Goal: Contribute content: Contribute content

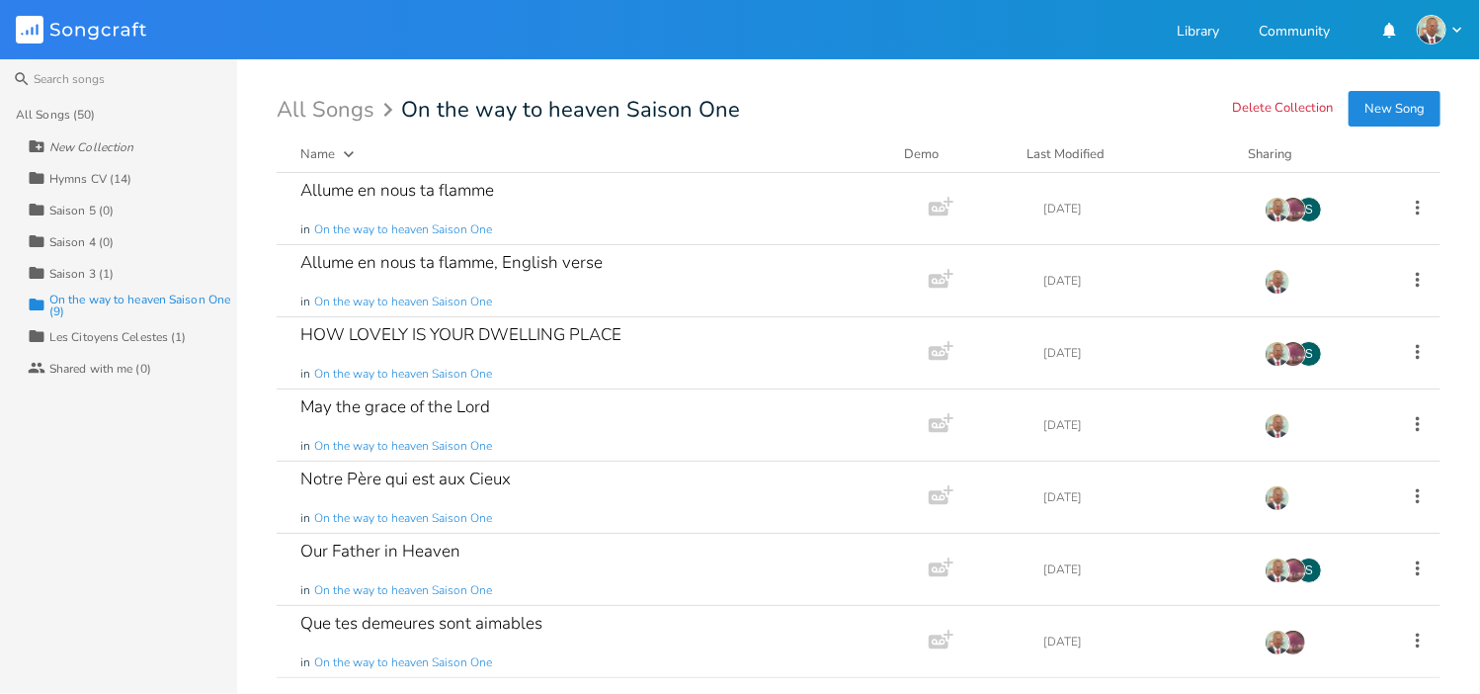
click at [59, 271] on div "Saison 3 (1)" at bounding box center [81, 274] width 64 height 12
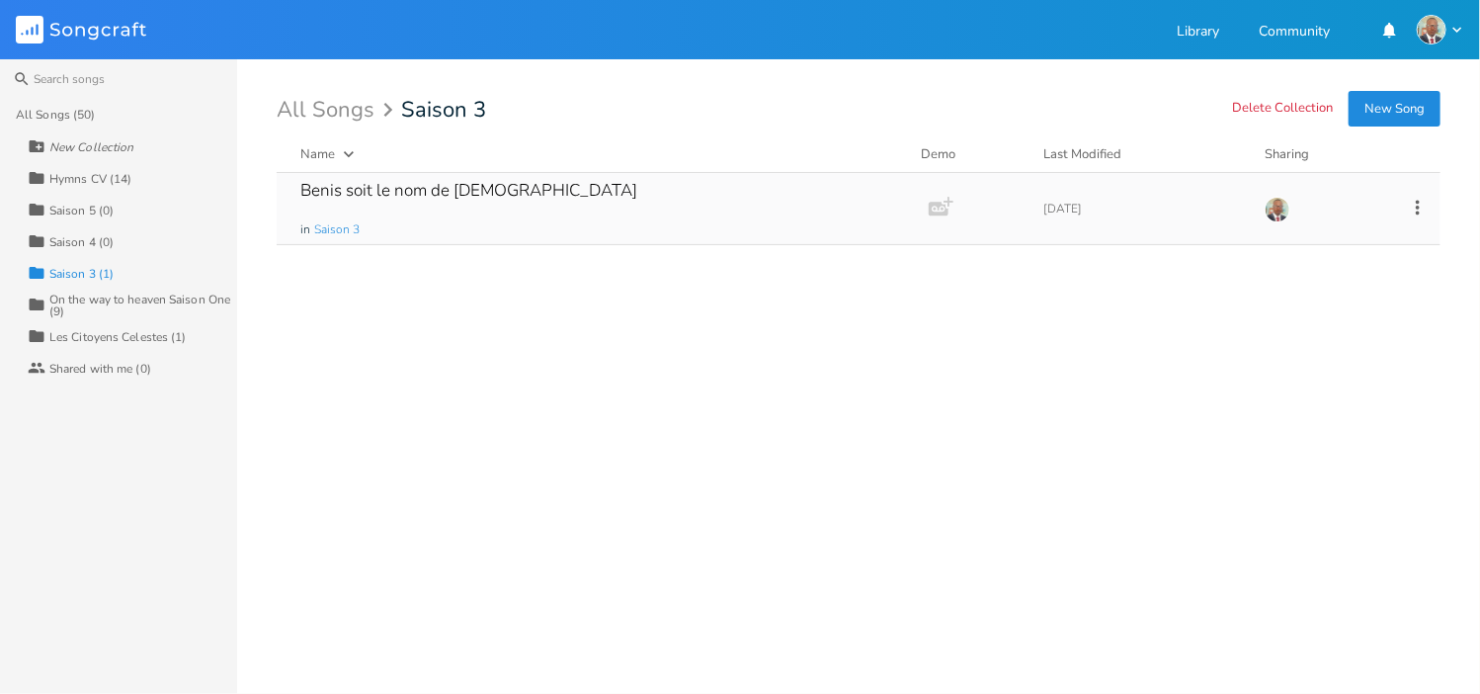
click at [395, 199] on div "Benis soit le nom de [DEMOGRAPHIC_DATA]" at bounding box center [468, 190] width 337 height 17
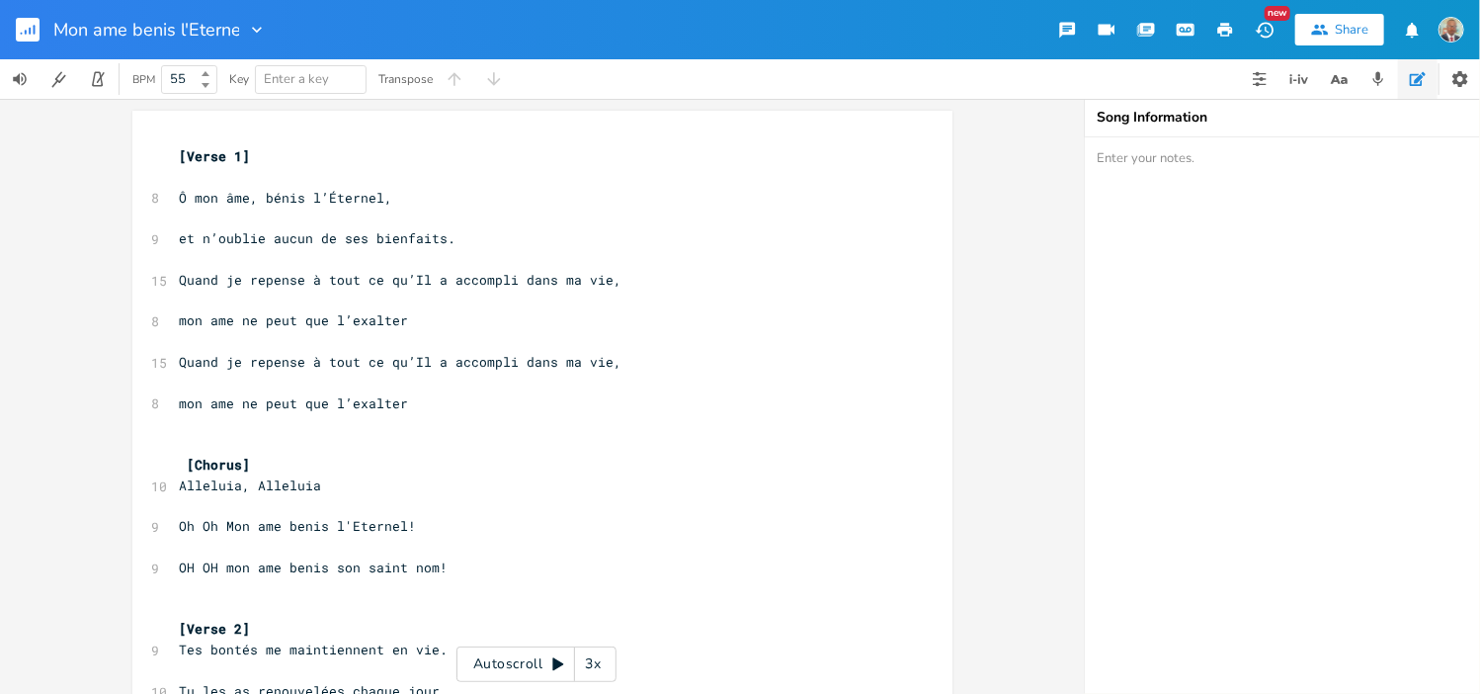
type input "Mon ame benis l'Eternel"
click at [999, 335] on div "xxxxxxxxxx [Verse 1] ​ 8 Ô mon âme, bénis l’Éternel, ​ 9 et n’oublie aucun de s…" at bounding box center [542, 396] width 1084 height 595
click at [32, 25] on rect "button" at bounding box center [28, 30] width 24 height 24
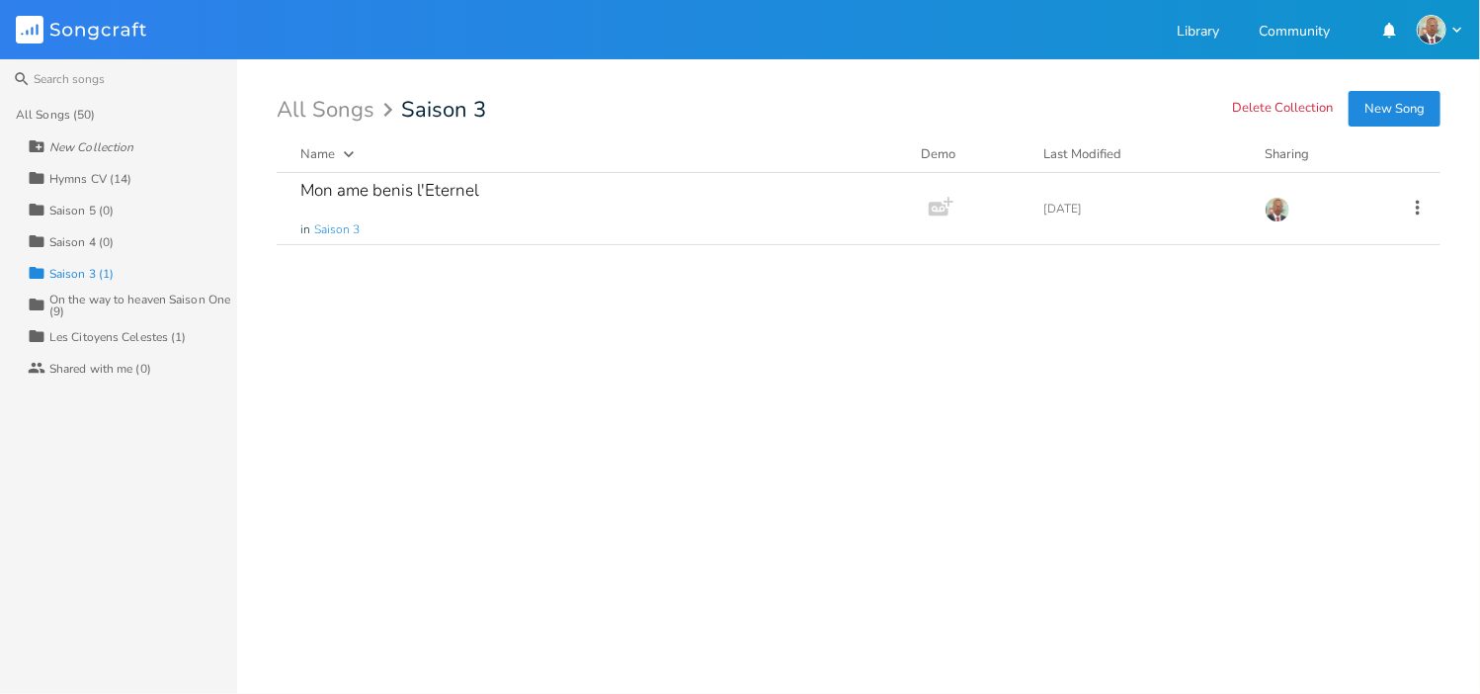
click at [1390, 110] on button "New Song" at bounding box center [1395, 109] width 92 height 36
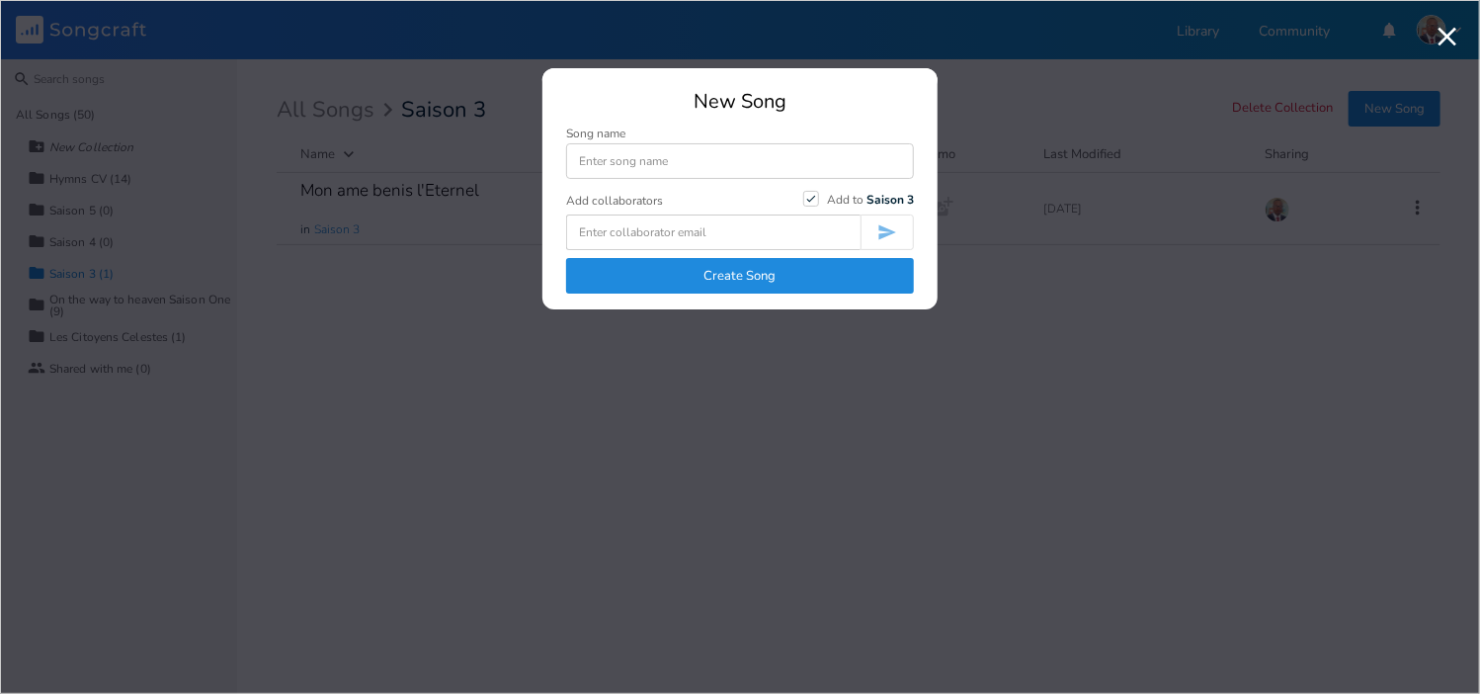
click at [711, 163] on input at bounding box center [740, 161] width 348 height 36
type input "Benis sois le nom de [DEMOGRAPHIC_DATA]"
click at [774, 282] on button "Create Song" at bounding box center [740, 276] width 348 height 36
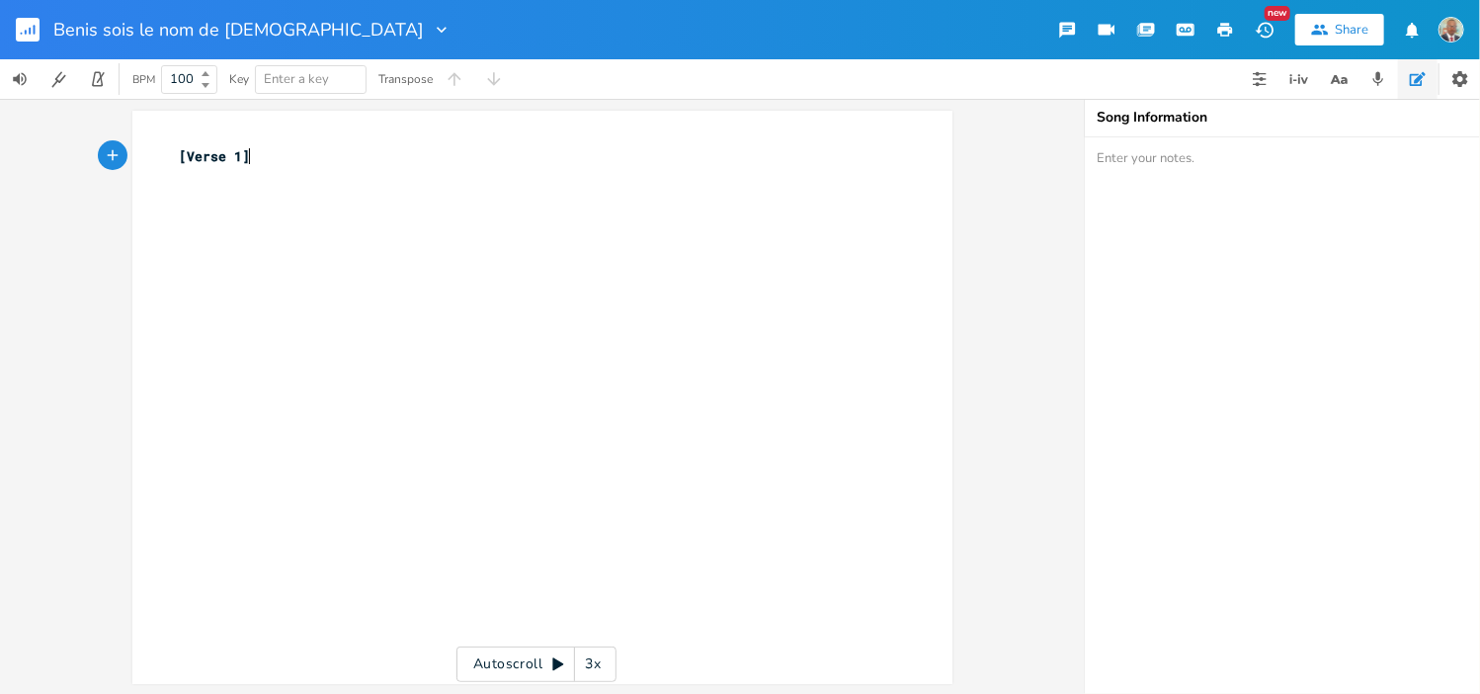
click at [260, 165] on pre "[Verse 1]" at bounding box center [532, 156] width 713 height 21
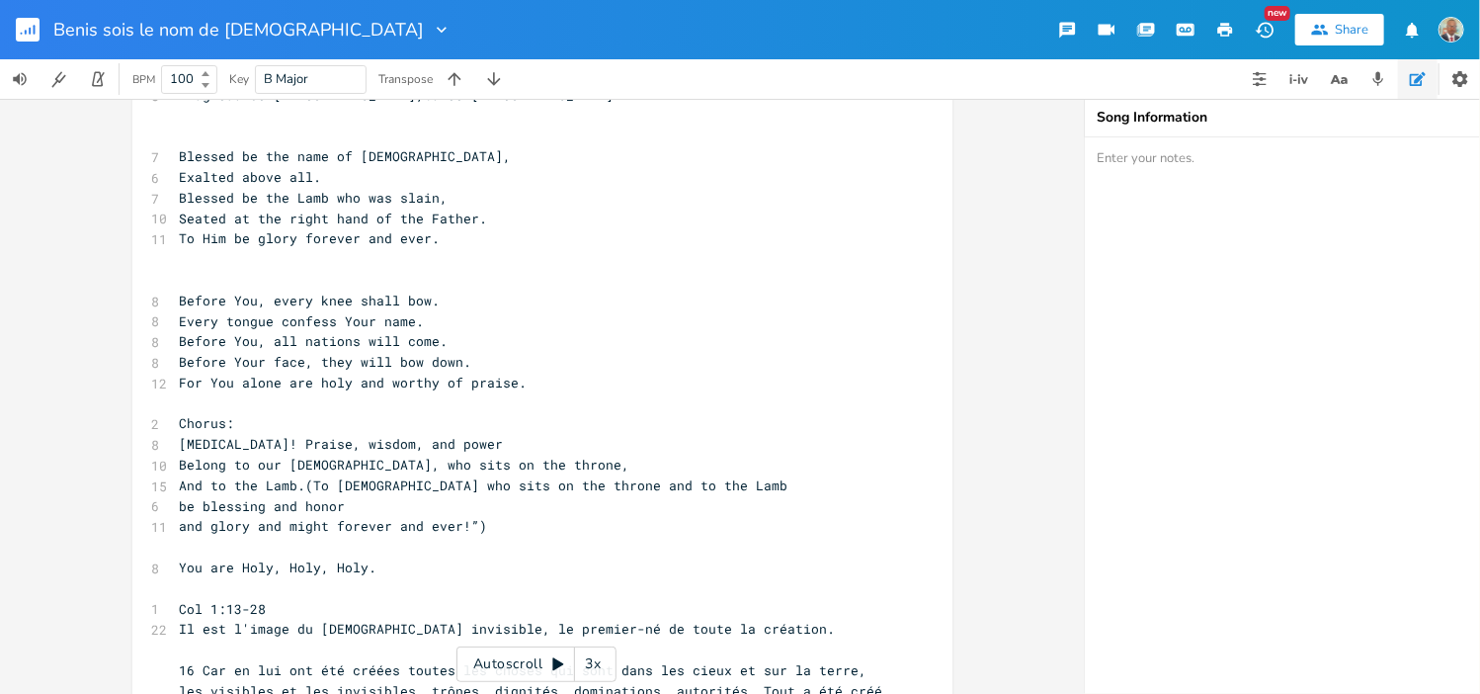
scroll to position [851, 0]
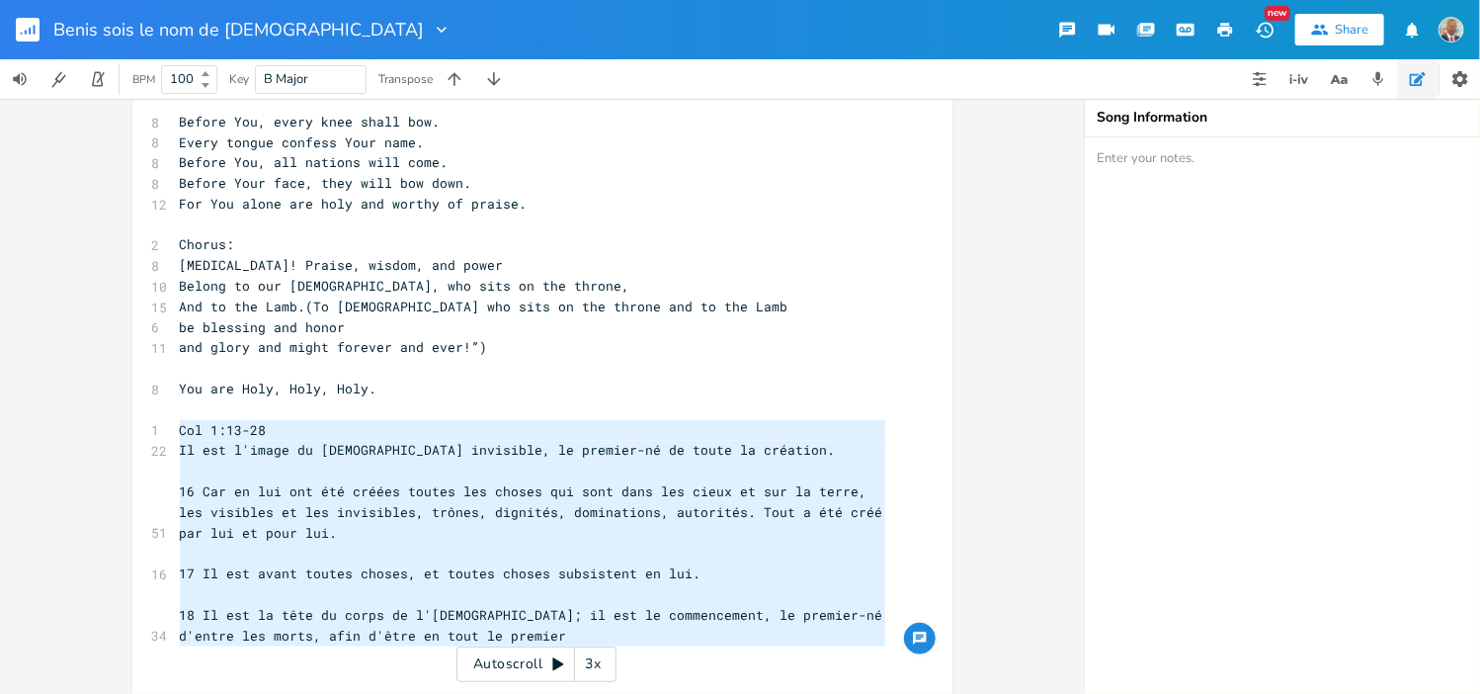
type textarea "Col 1:13-28 Il est l'image du [DEMOGRAPHIC_DATA] invisible, le premier-né de to…"
drag, startPoint x: 166, startPoint y: 428, endPoint x: 862, endPoint y: 668, distance: 735.9
click at [862, 668] on div "x [Verse 1] B éni soit le nom de [DEMOGRAPHIC_DATA], 6 Souverainement élevé. B …" at bounding box center [532, 70] width 713 height 1200
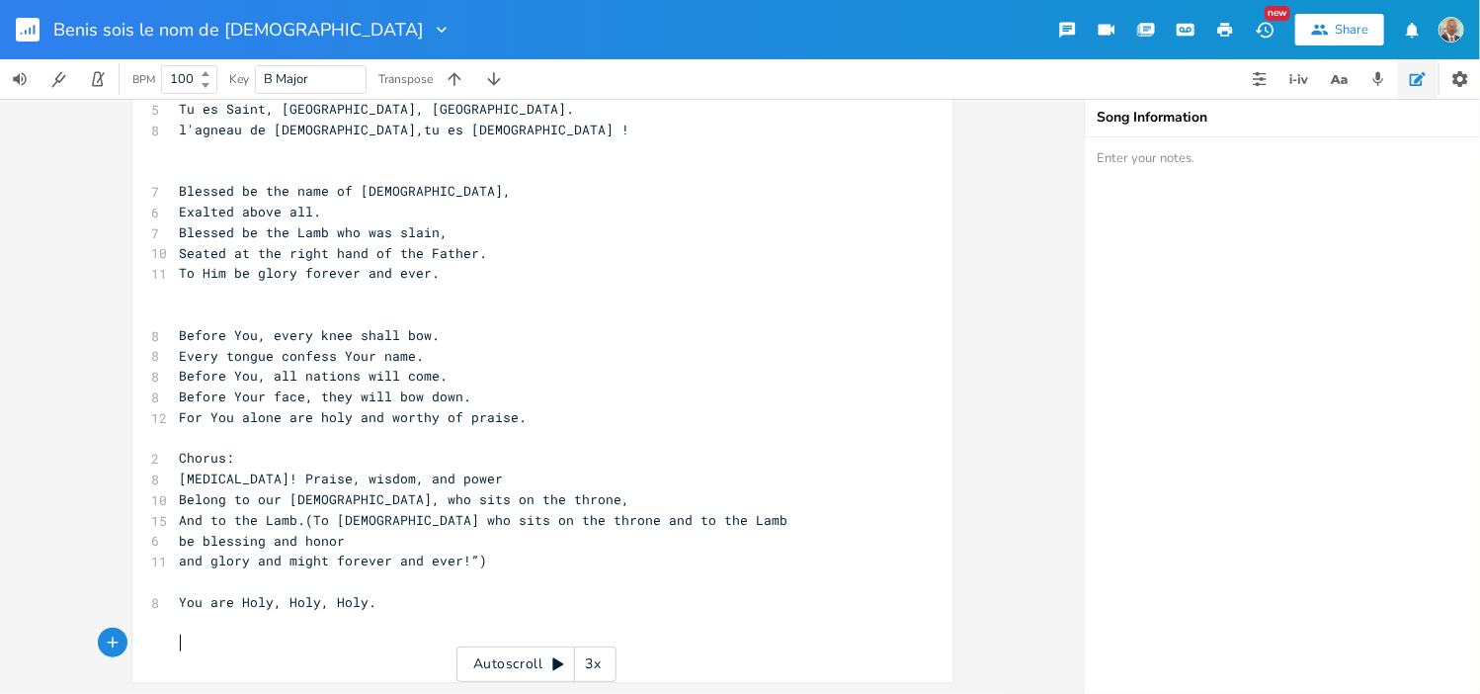
scroll to position [636, 0]
click at [1191, 202] on textarea at bounding box center [1282, 415] width 395 height 556
paste textarea "Col 1:13-28 Il est l'image du [DEMOGRAPHIC_DATA] invisible, le premier-né de to…"
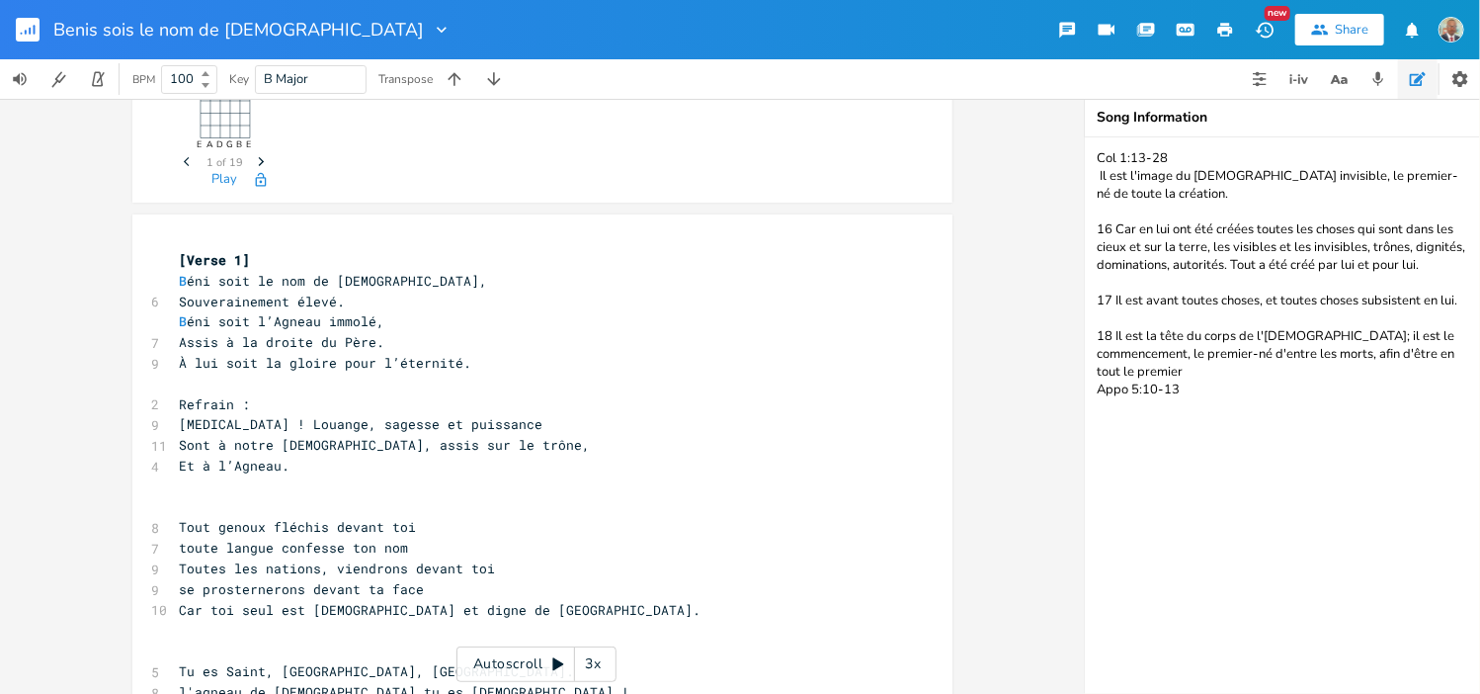
scroll to position [77, 0]
type textarea "Col 1:13-28 Il est l'image du [DEMOGRAPHIC_DATA] invisible, le premier-né de to…"
click at [180, 280] on span "B éni soit le nom de [DEMOGRAPHIC_DATA]," at bounding box center [334, 279] width 308 height 18
type textarea "B"
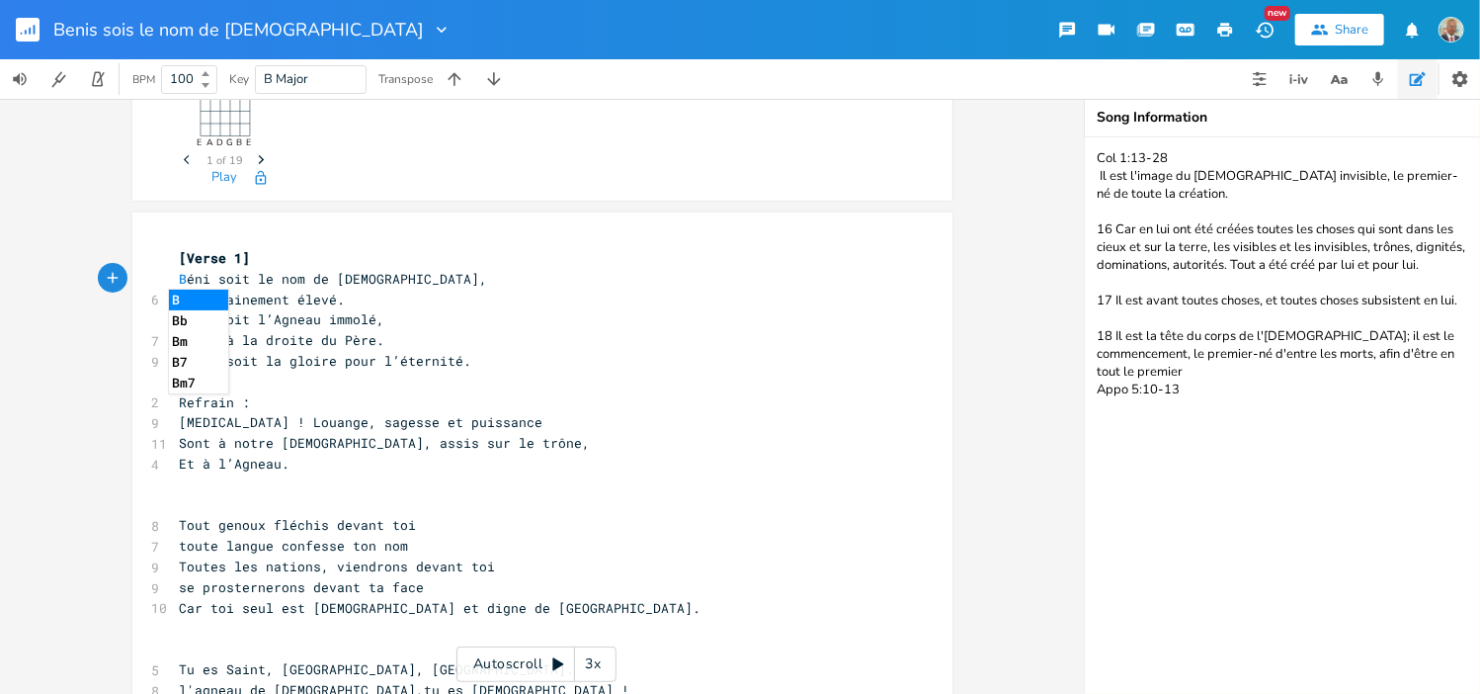
click at [247, 263] on pre "[Verse 1]" at bounding box center [532, 258] width 713 height 21
click at [180, 278] on span "B éni soit le nom de [DEMOGRAPHIC_DATA]," at bounding box center [334, 279] width 308 height 18
type textarea "B"
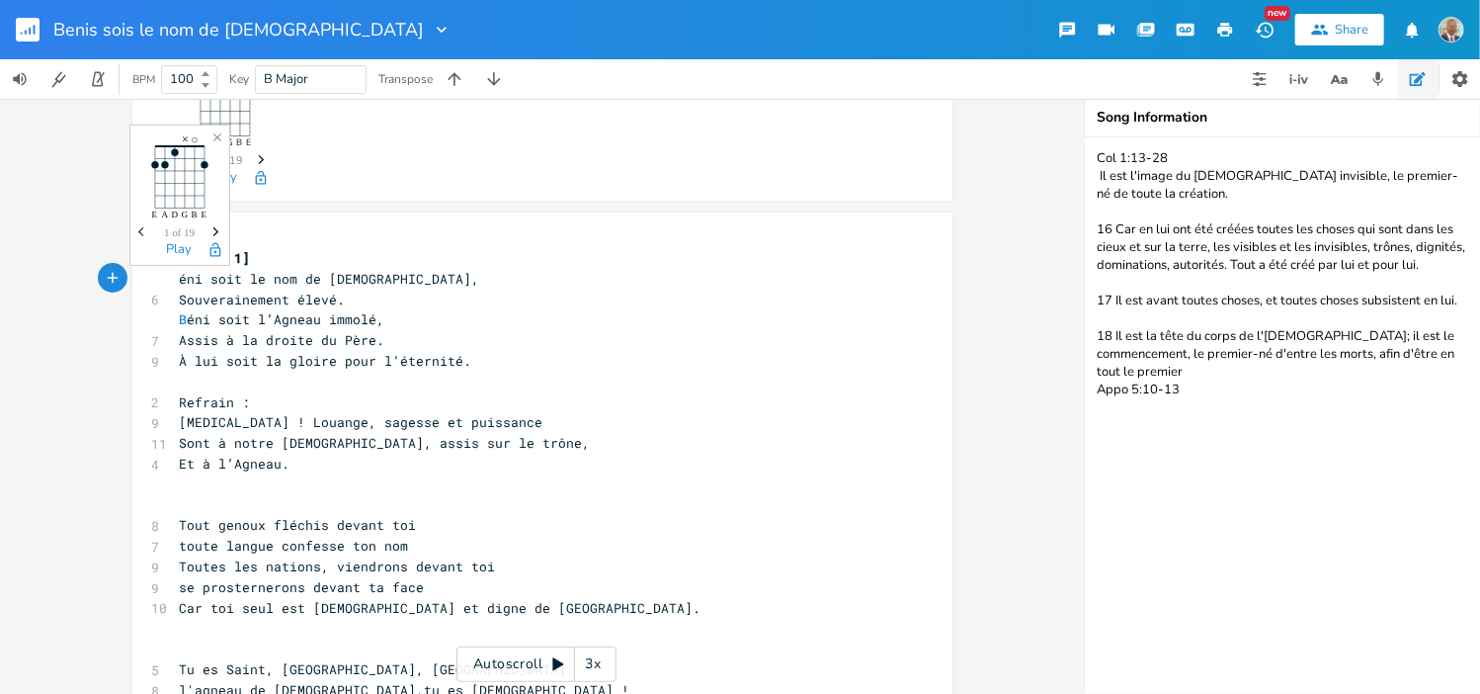
type textarea "b"
click at [206, 277] on span "béni soit le nom de [DEMOGRAPHIC_DATA]," at bounding box center [334, 279] width 308 height 18
type textarea "s"
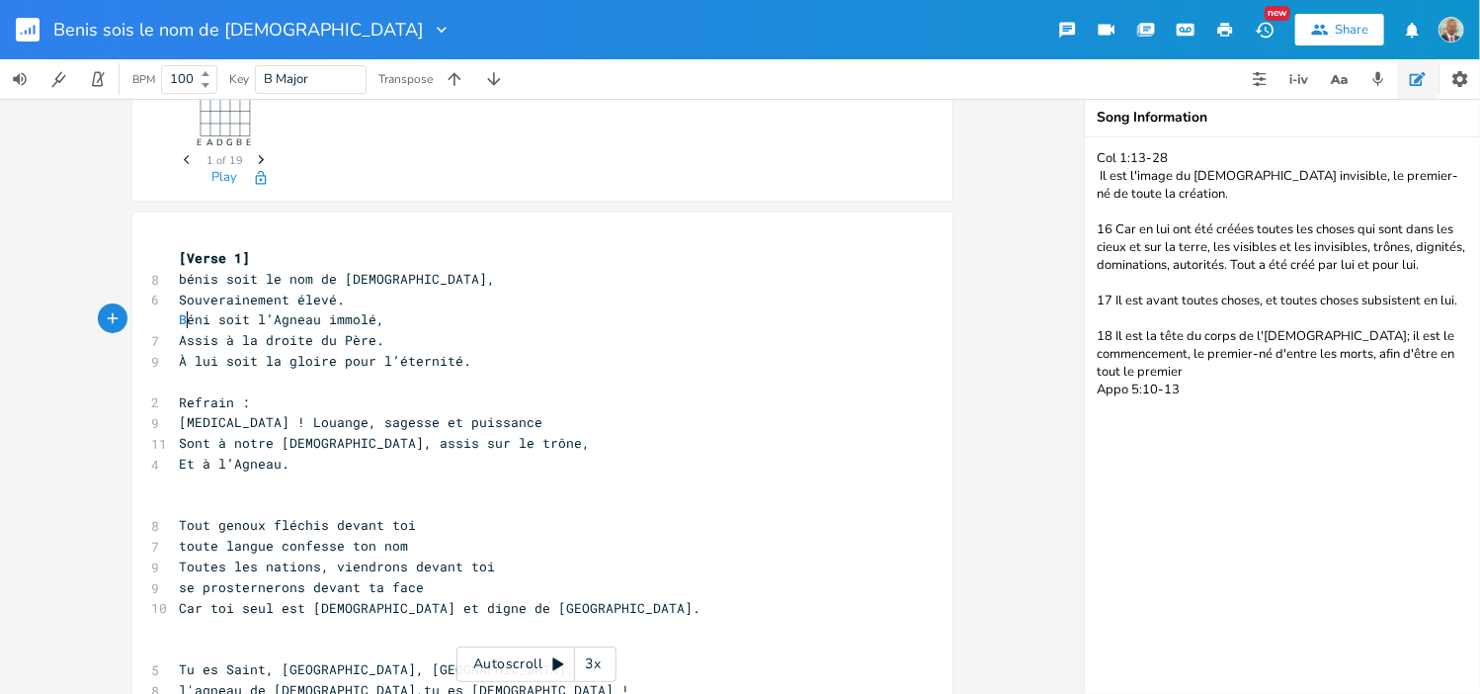
click at [180, 319] on span "B éni soit l’Agneau immolé," at bounding box center [283, 319] width 206 height 18
type textarea "b"
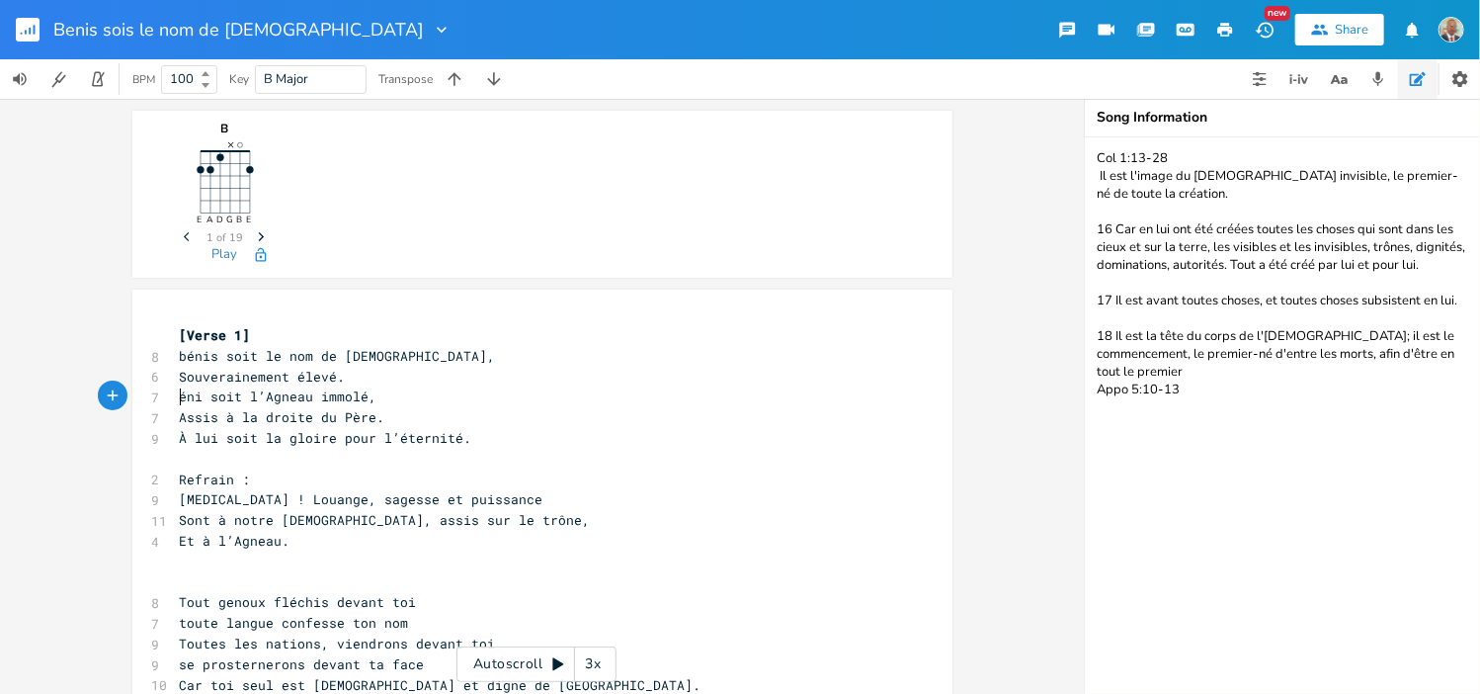
scroll to position [0, 6]
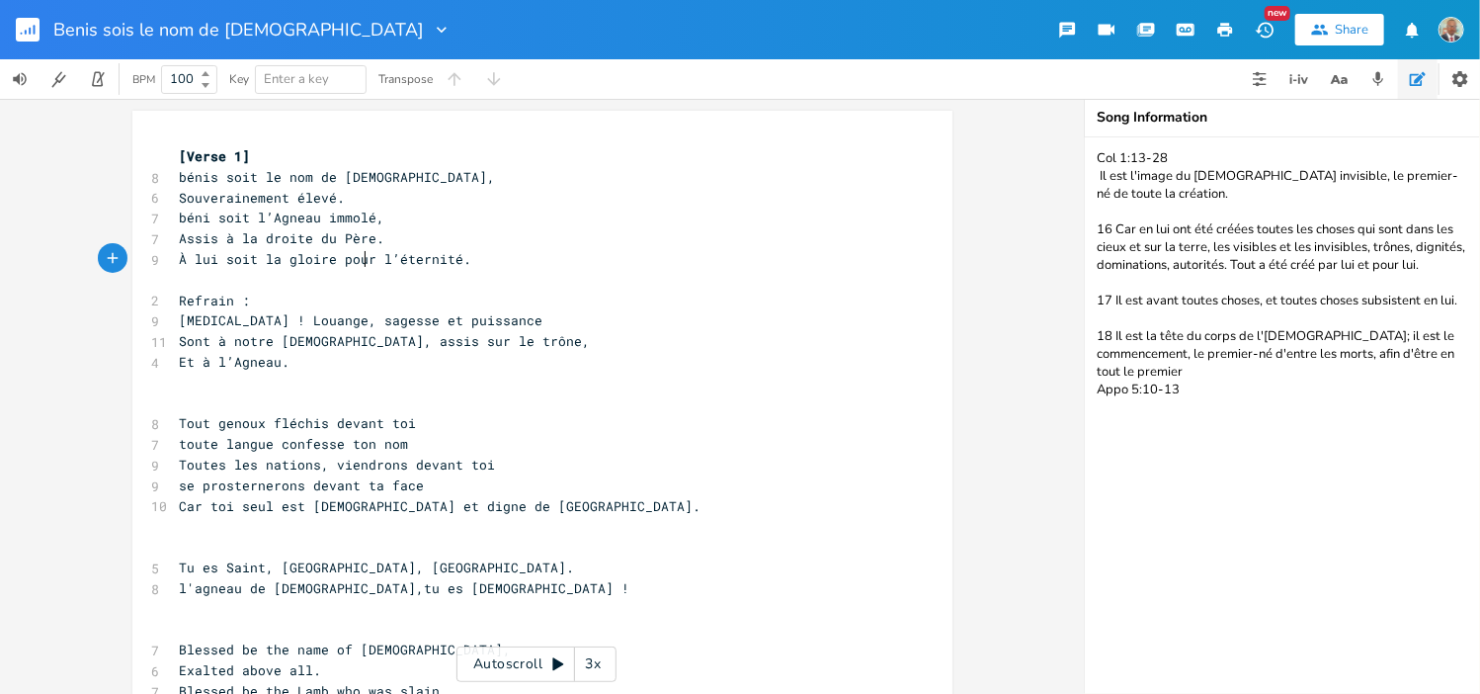
click at [355, 264] on span "À lui soit la gloire pour l’éternité." at bounding box center [326, 259] width 292 height 18
click at [180, 176] on span "bénis soit le nom de [DEMOGRAPHIC_DATA]," at bounding box center [338, 177] width 316 height 18
click at [640, 404] on pre "​" at bounding box center [532, 403] width 713 height 21
click at [290, 363] on pre "Et à l’Agneau." at bounding box center [532, 362] width 713 height 21
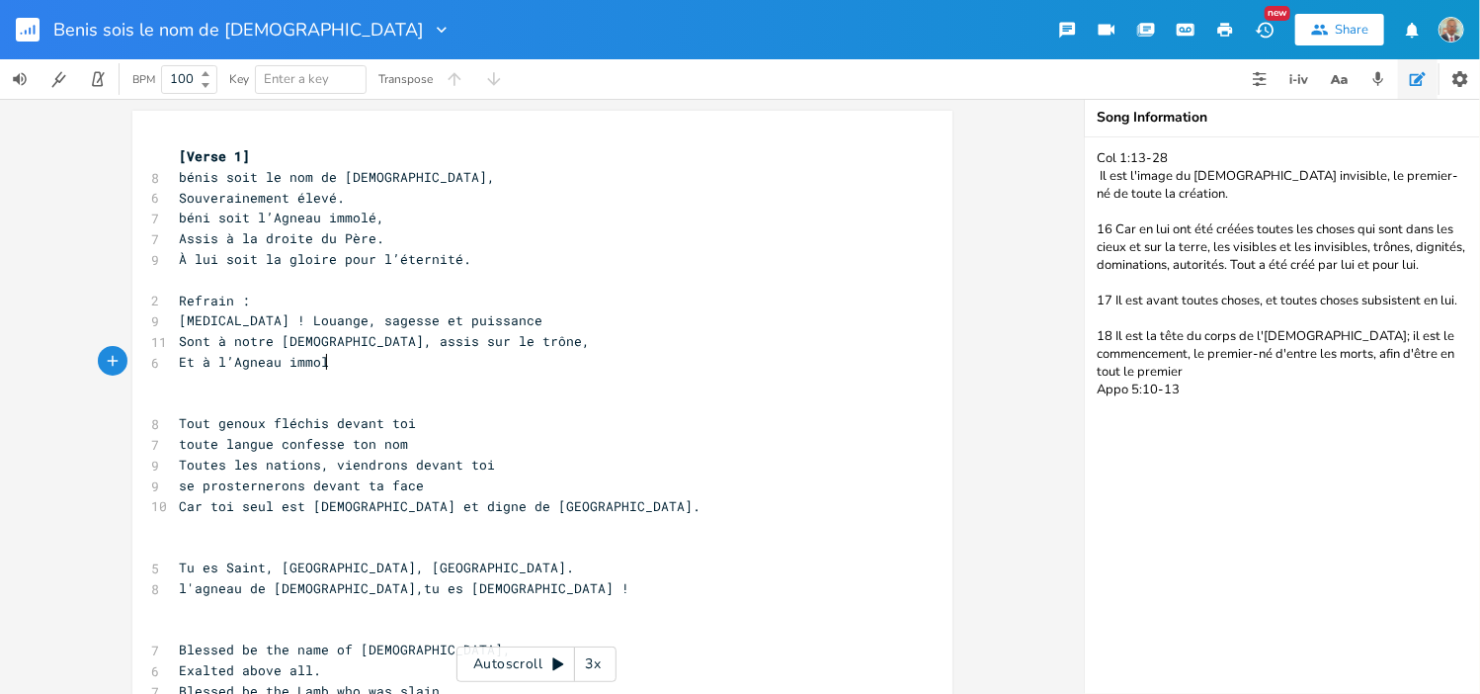
type textarea "immole"
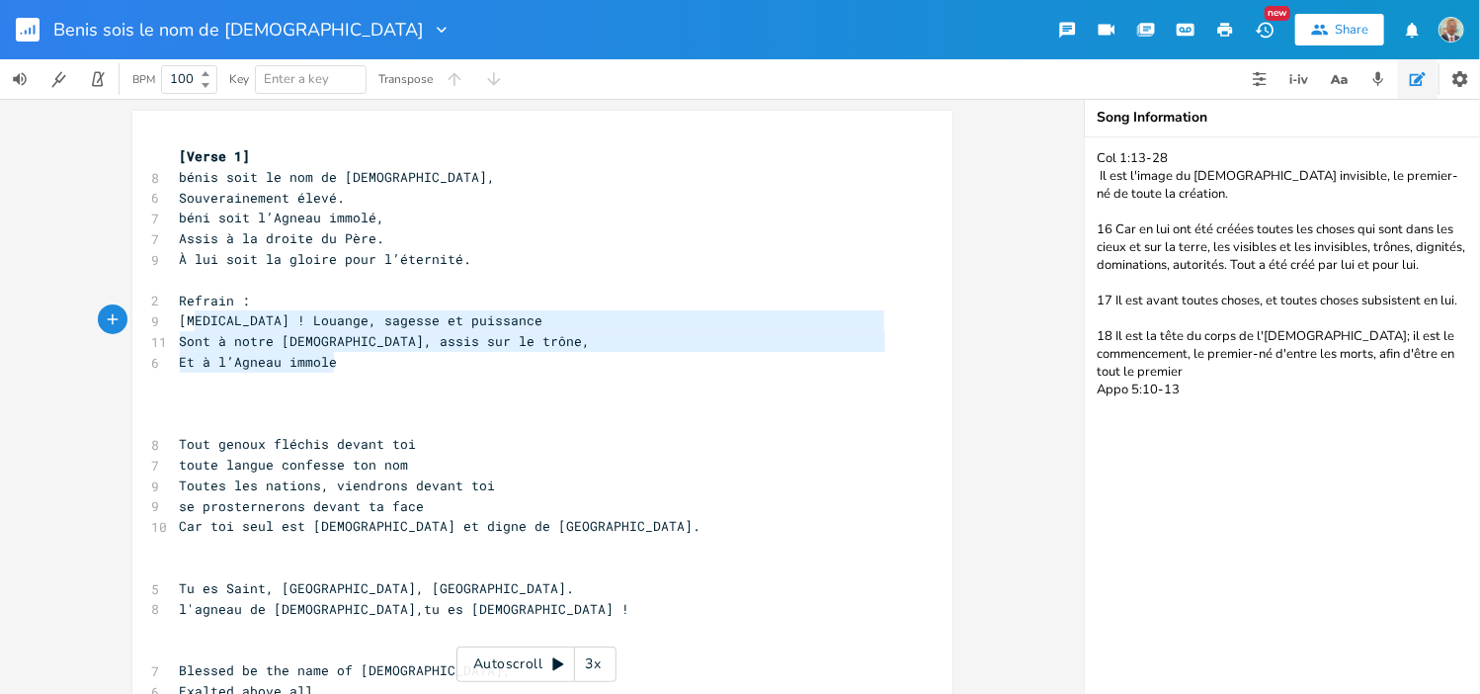
type textarea "[MEDICAL_DATA] ! [PERSON_NAME], sagesse et puissance Sont à notre [DEMOGRAPHIC_…"
drag, startPoint x: 326, startPoint y: 365, endPoint x: 162, endPoint y: 324, distance: 169.0
click at [162, 324] on div "[MEDICAL_DATA] ! [PERSON_NAME], sagesse et puissance Sont à notre [DEMOGRAPHIC_…" at bounding box center [542, 635] width 820 height 1049
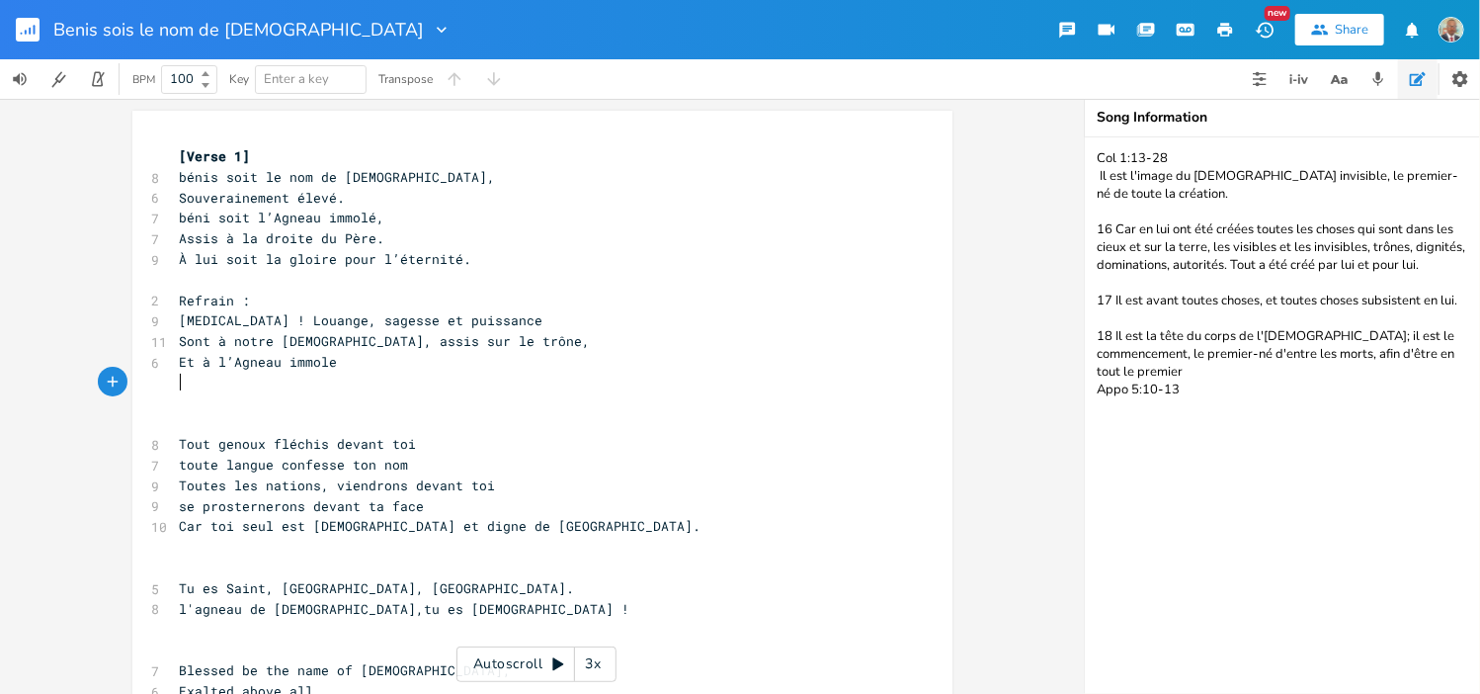
click at [176, 384] on pre "​" at bounding box center [532, 383] width 713 height 21
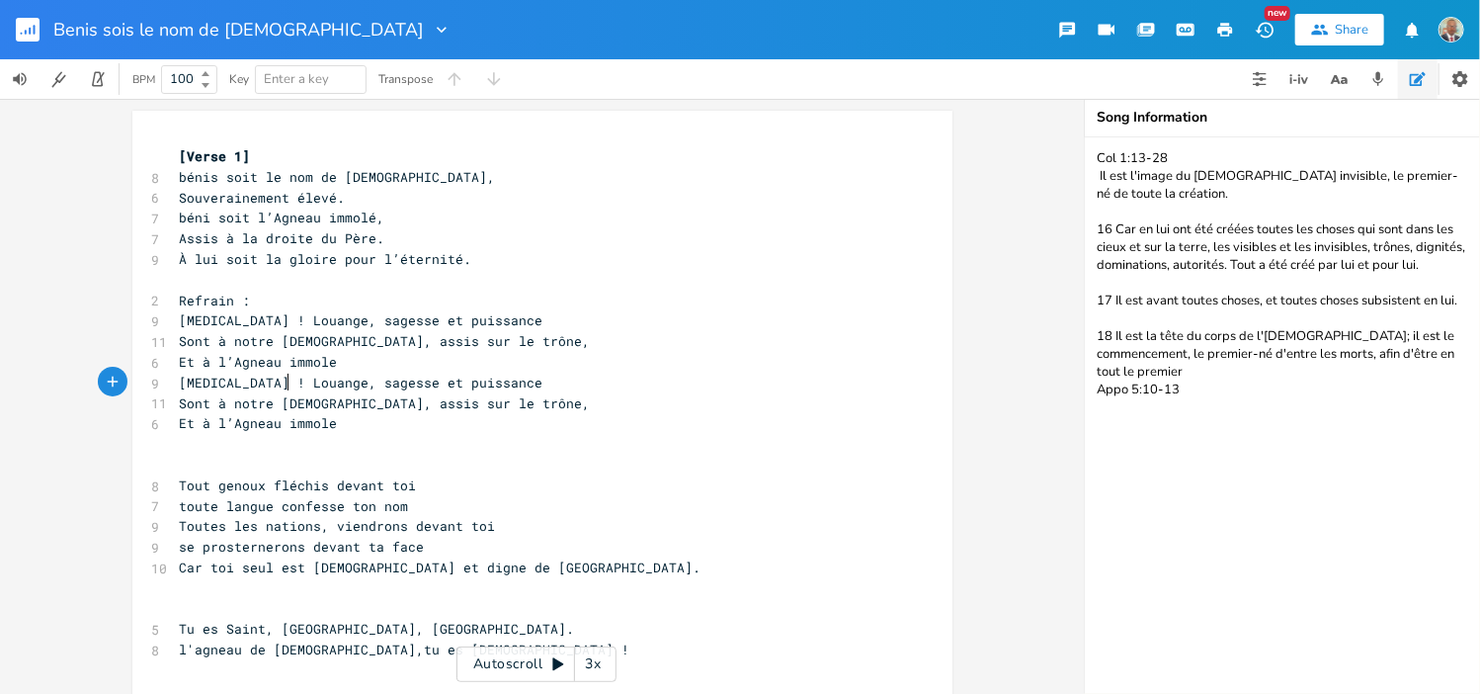
click at [277, 388] on span "[MEDICAL_DATA] ! Louange, sagesse et puissance" at bounding box center [362, 383] width 364 height 18
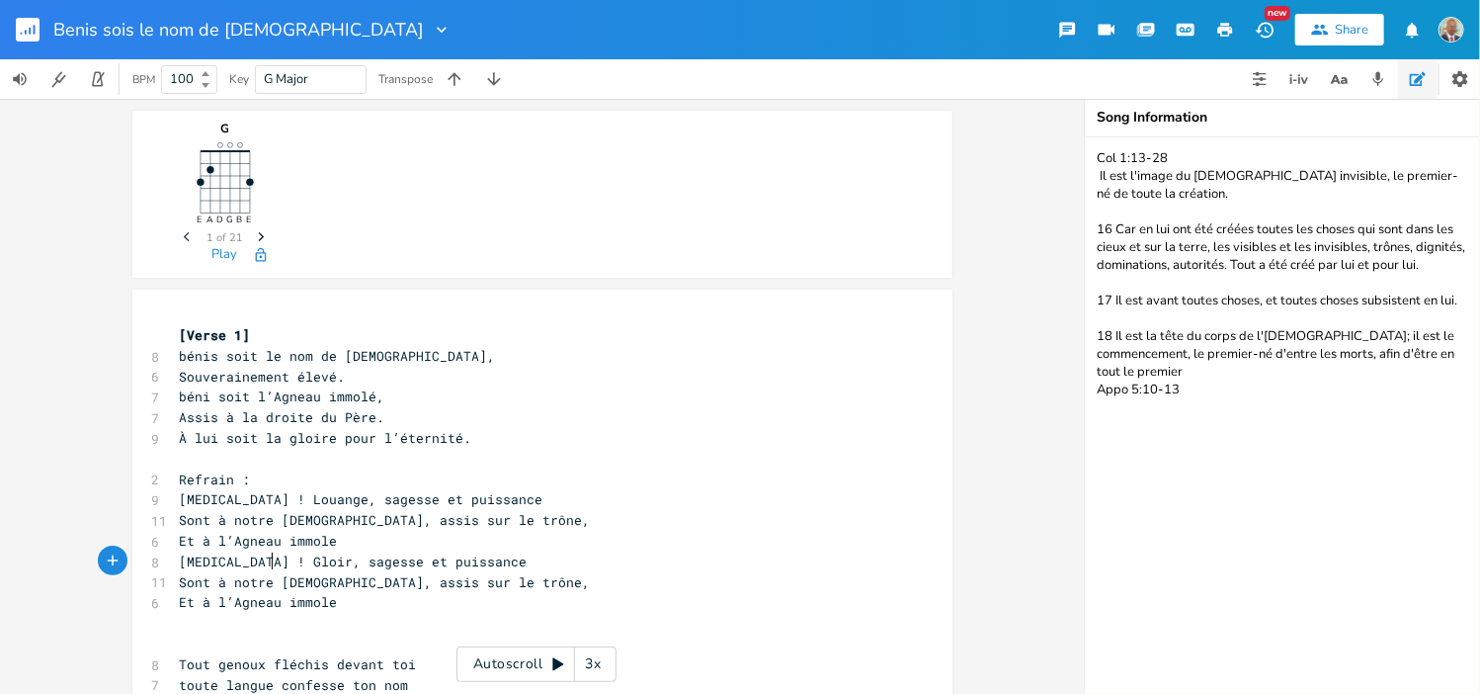
type textarea "Gloire"
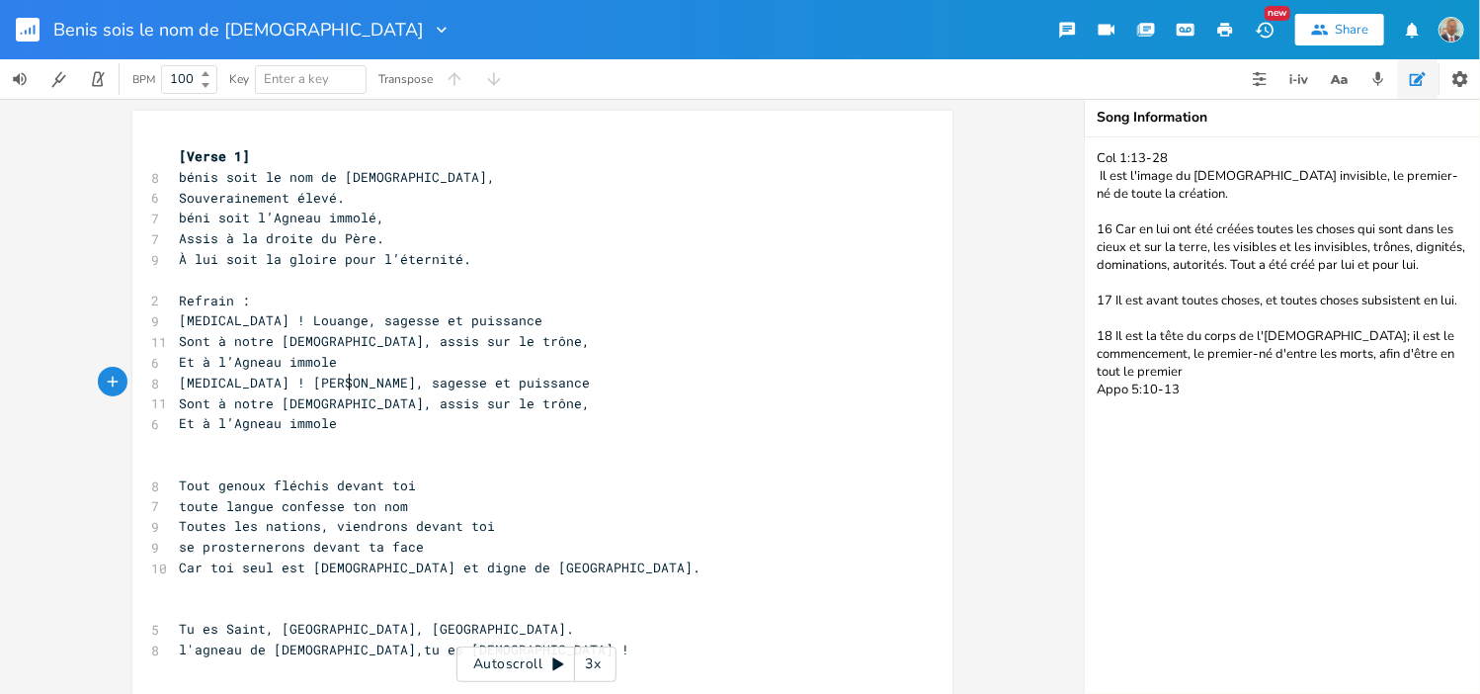
click at [335, 384] on span "[MEDICAL_DATA] ! [PERSON_NAME], sagesse et puissance" at bounding box center [385, 383] width 411 height 18
type textarea "richersse"
click at [454, 389] on pre "[MEDICAL_DATA] ! [PERSON_NAME], richersse et puissance" at bounding box center [532, 383] width 713 height 21
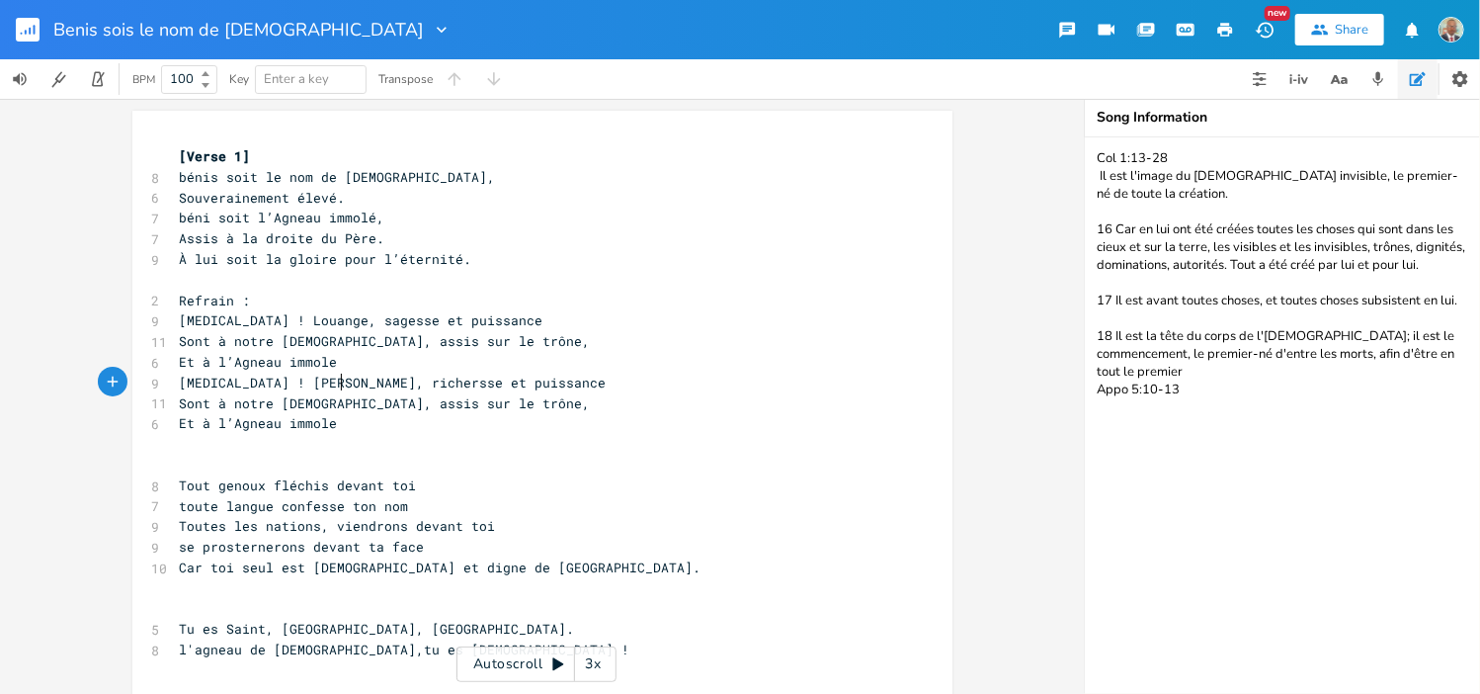
click at [331, 380] on span "[MEDICAL_DATA] ! [PERSON_NAME], richersse et puissance" at bounding box center [393, 383] width 427 height 18
click at [448, 390] on pre "[MEDICAL_DATA] ! Gloire, richesse et puissance" at bounding box center [532, 383] width 713 height 21
type textarea "honneur"
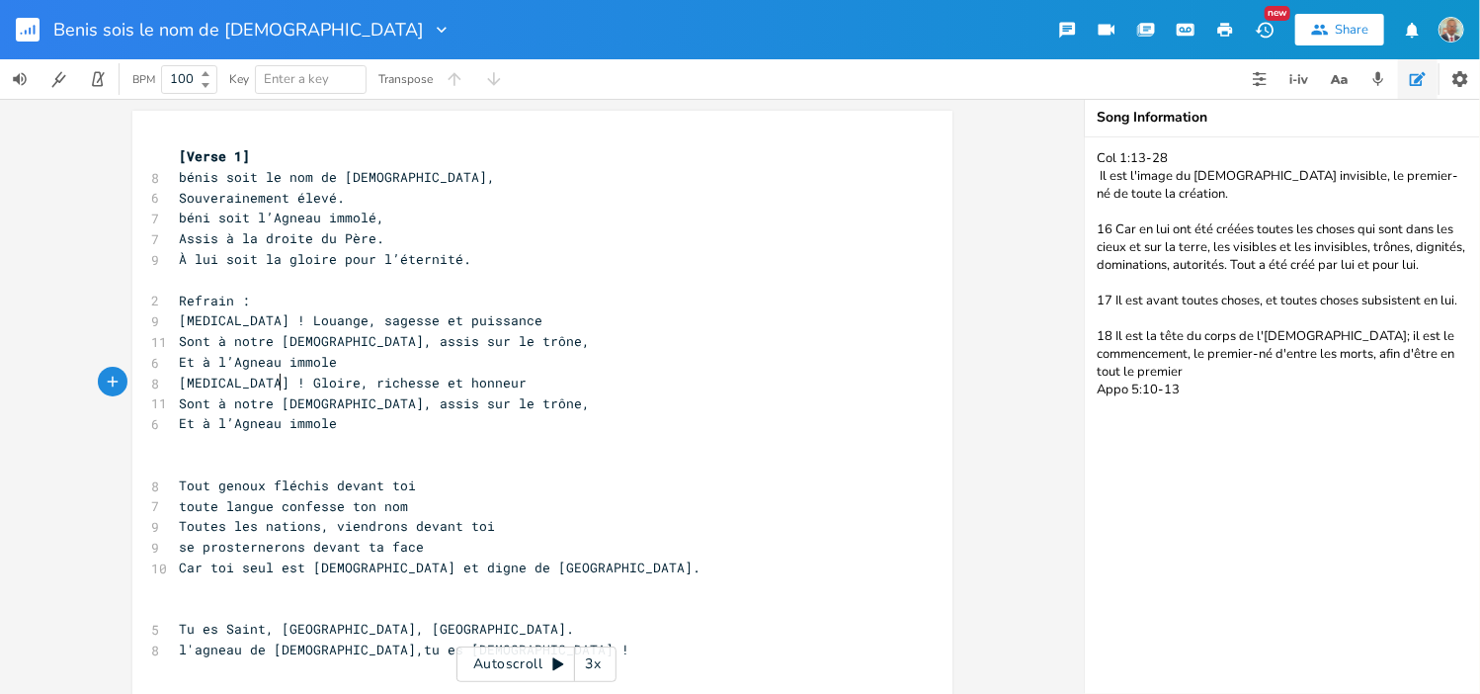
click at [266, 380] on span "[MEDICAL_DATA] ! Gloire, richesse et honneur" at bounding box center [354, 383] width 348 height 18
click at [274, 382] on span "[MEDICAL_DATA] ! Gloire, richesse et honneur" at bounding box center [354, 383] width 348 height 18
click at [308, 376] on span "[MEDICAL_DATA] ! richesse et honneur" at bounding box center [322, 383] width 285 height 18
type textarea ","
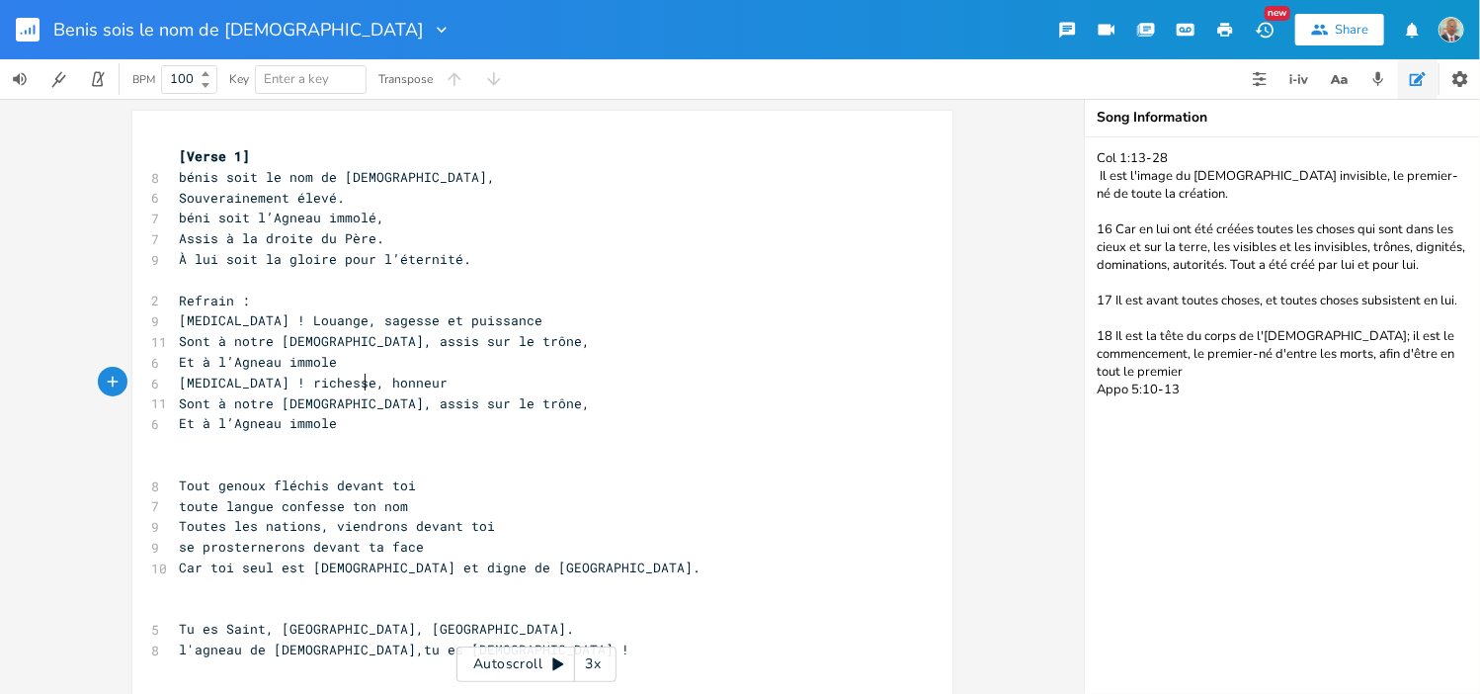
click at [356, 383] on pre "[MEDICAL_DATA] ! richesse, honneur" at bounding box center [532, 383] width 713 height 21
type textarea "et gloire"
click at [325, 429] on pre "Et à l’Agneau immole" at bounding box center [532, 423] width 713 height 21
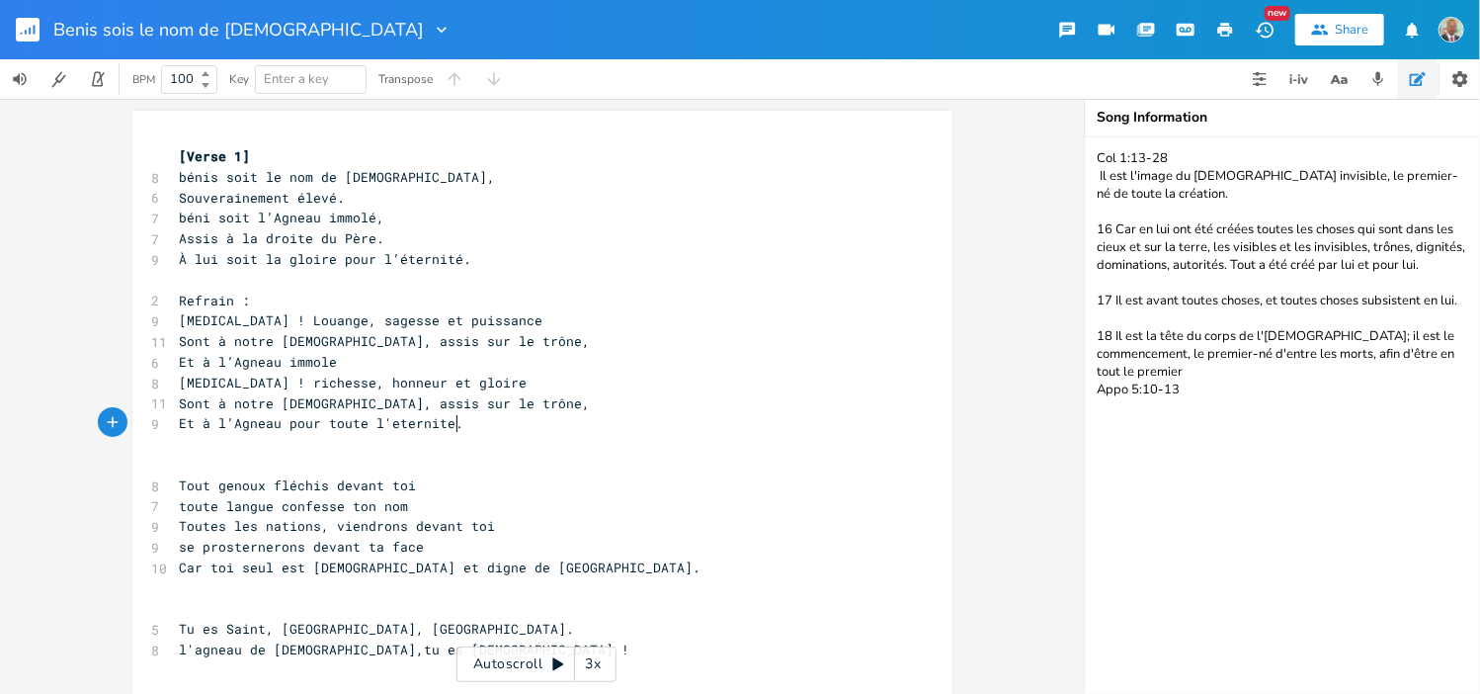
scroll to position [0, 118]
type textarea "pour toute l'eternite."
click at [1373, 76] on icon "button" at bounding box center [1379, 79] width 18 height 18
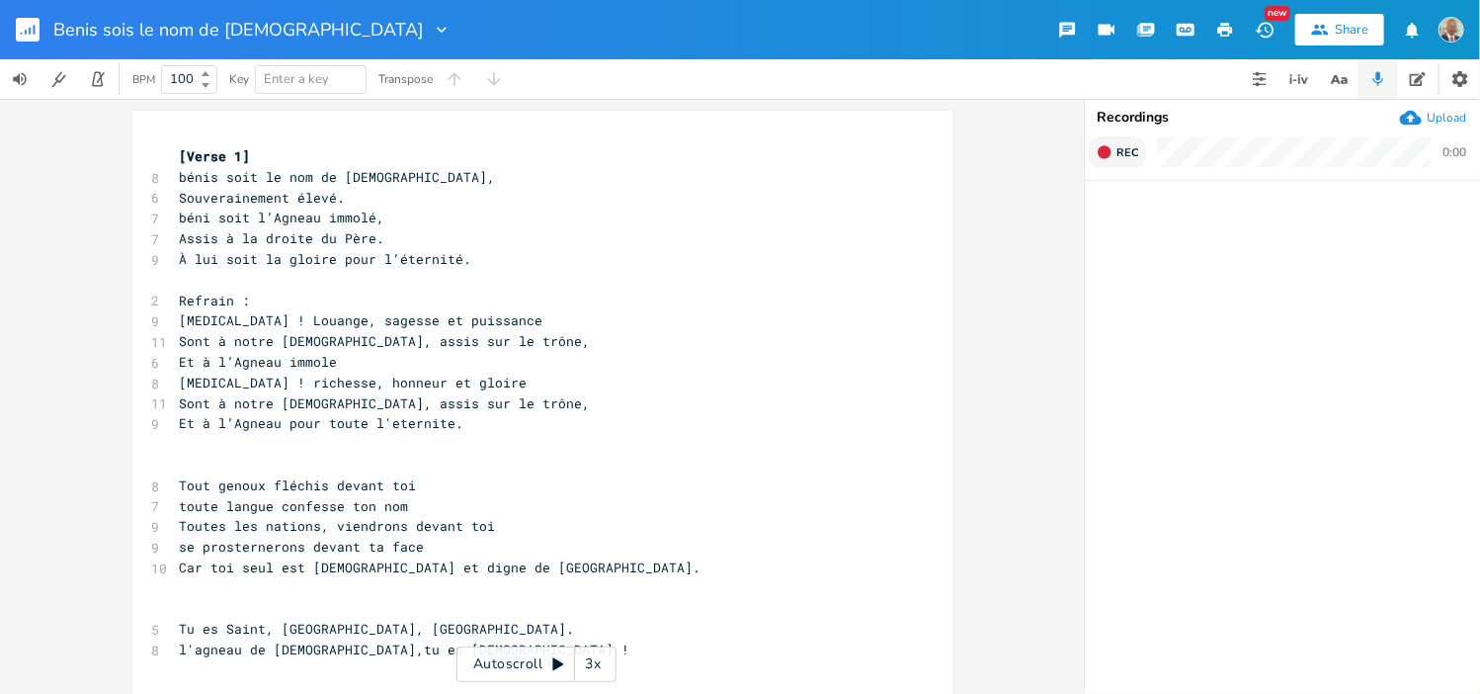
click at [1103, 158] on button "Rec" at bounding box center [1117, 152] width 57 height 32
drag, startPoint x: 1103, startPoint y: 158, endPoint x: 1122, endPoint y: 155, distance: 19.0
click at [1122, 155] on button "End" at bounding box center [1118, 152] width 58 height 32
click at [1123, 229] on icon "button" at bounding box center [1132, 224] width 18 height 18
click at [1280, 233] on div "0:48 / 5:36" at bounding box center [1269, 238] width 277 height 11
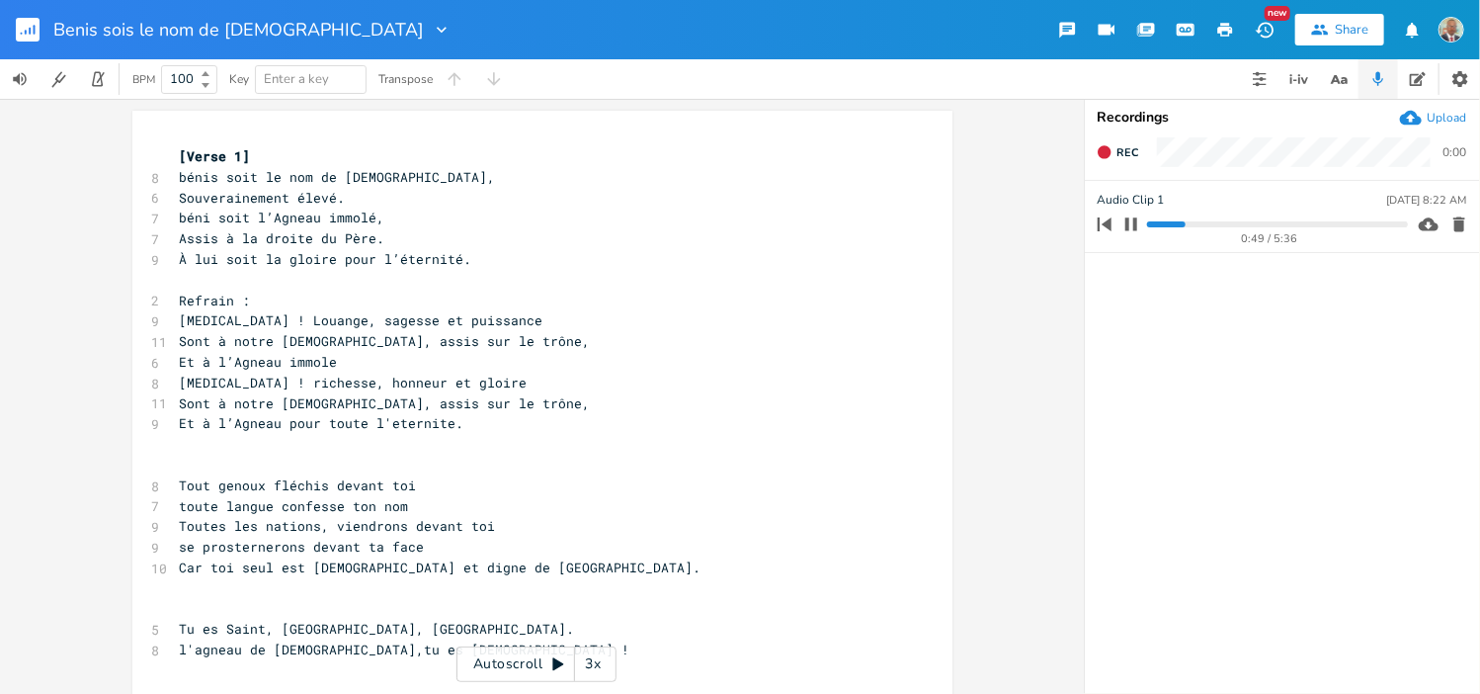
click at [1281, 222] on progress at bounding box center [1277, 224] width 260 height 6
click at [23, 37] on rect "button" at bounding box center [28, 30] width 24 height 24
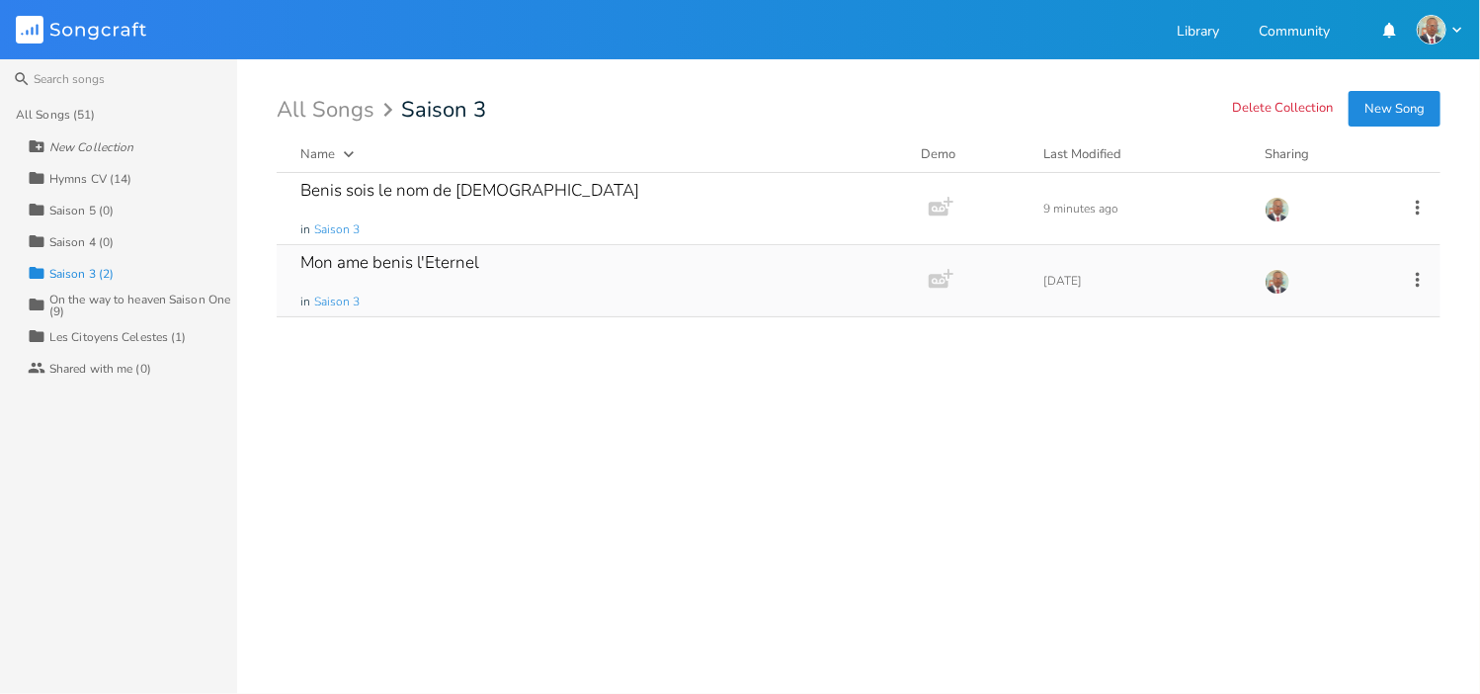
click at [356, 271] on div "Mon ame benis l'Eternel" at bounding box center [389, 262] width 179 height 17
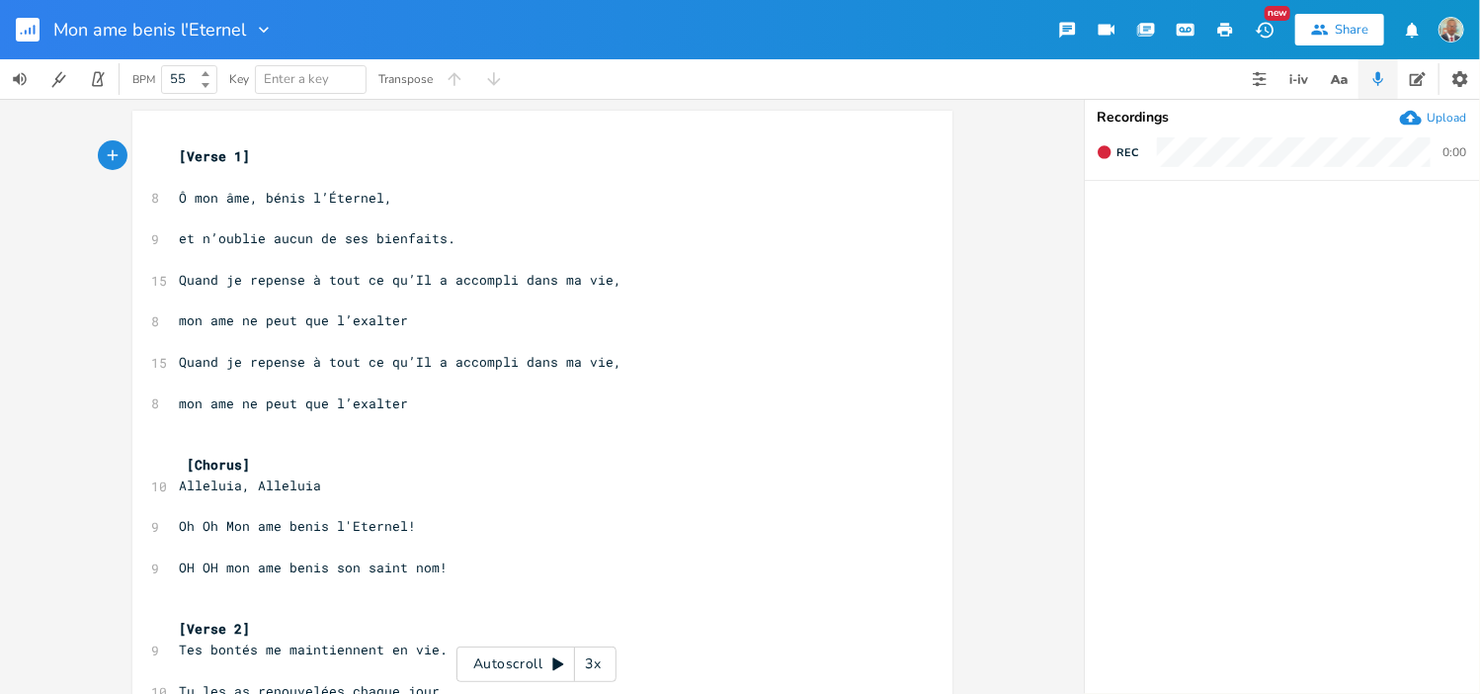
click at [35, 33] on icon "button" at bounding box center [35, 30] width 2 height 10
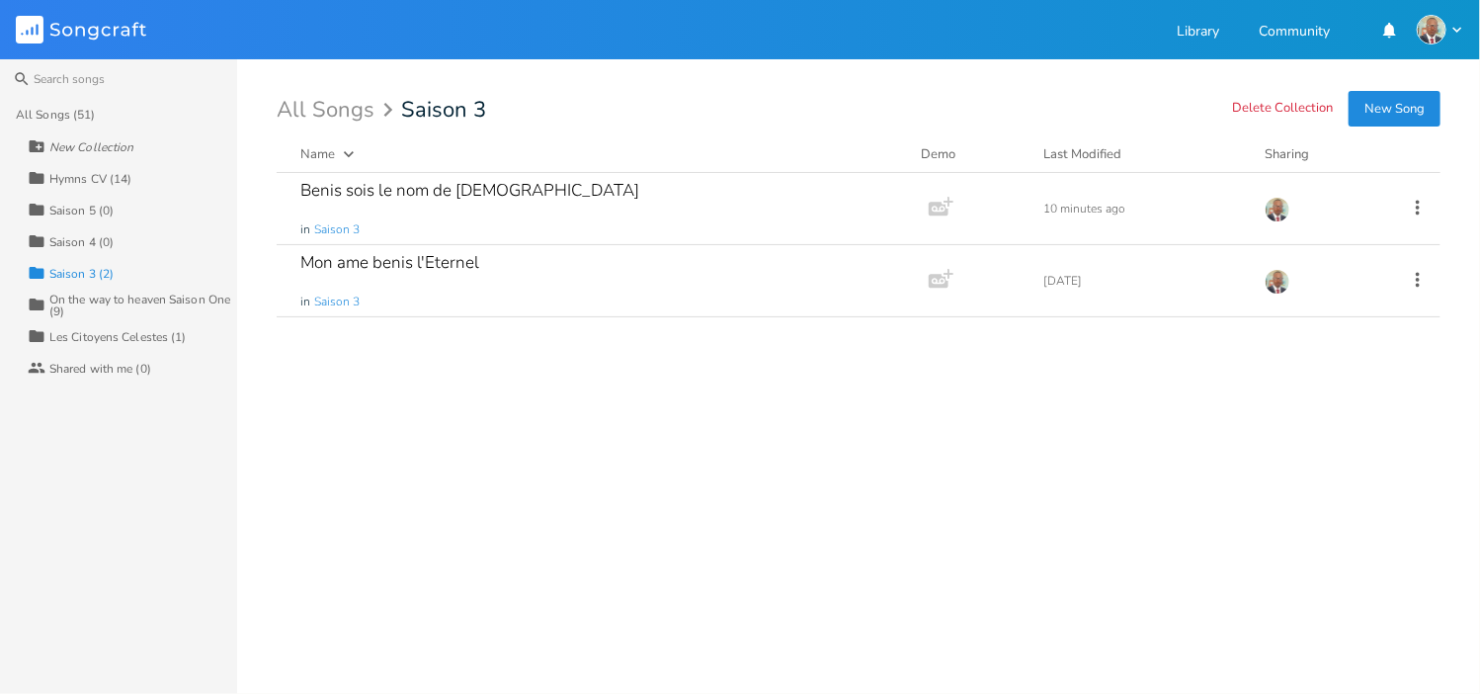
click at [146, 300] on div "On the way to heaven Saison One (9)" at bounding box center [143, 305] width 188 height 24
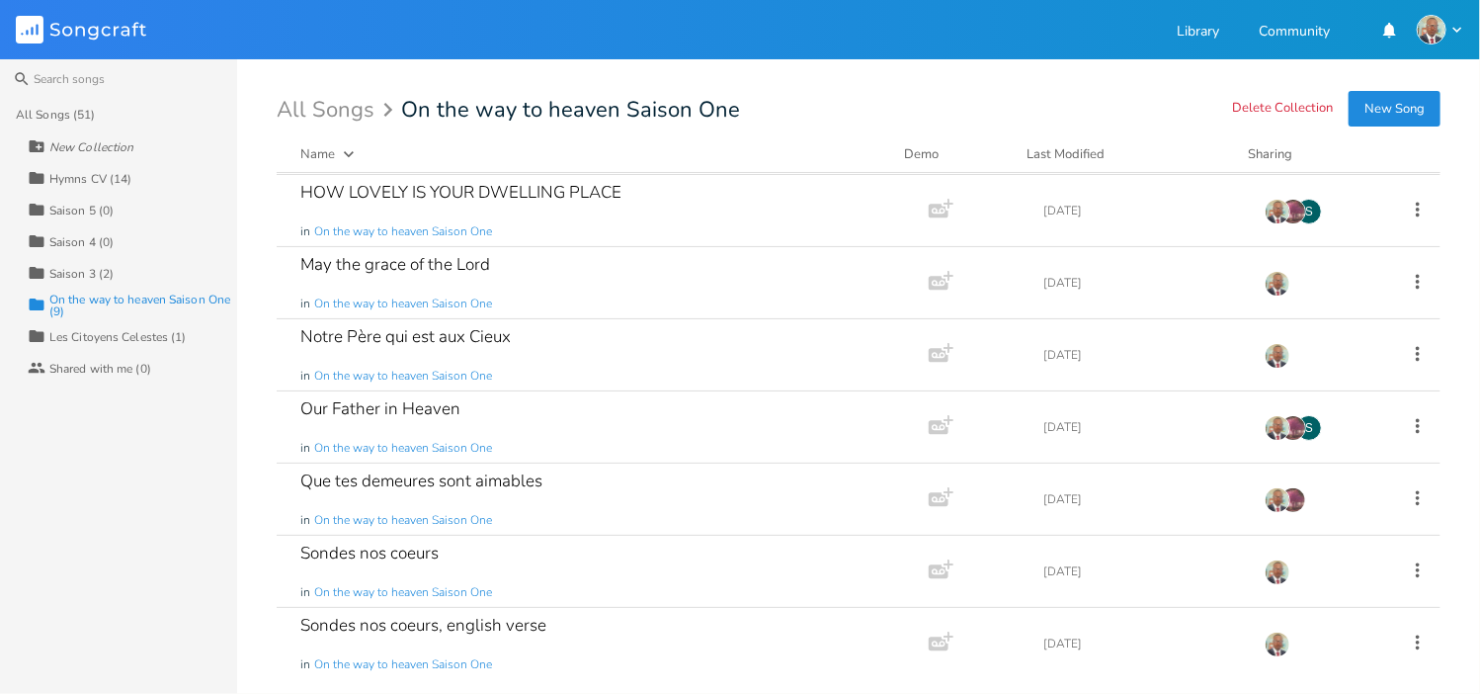
scroll to position [77, 0]
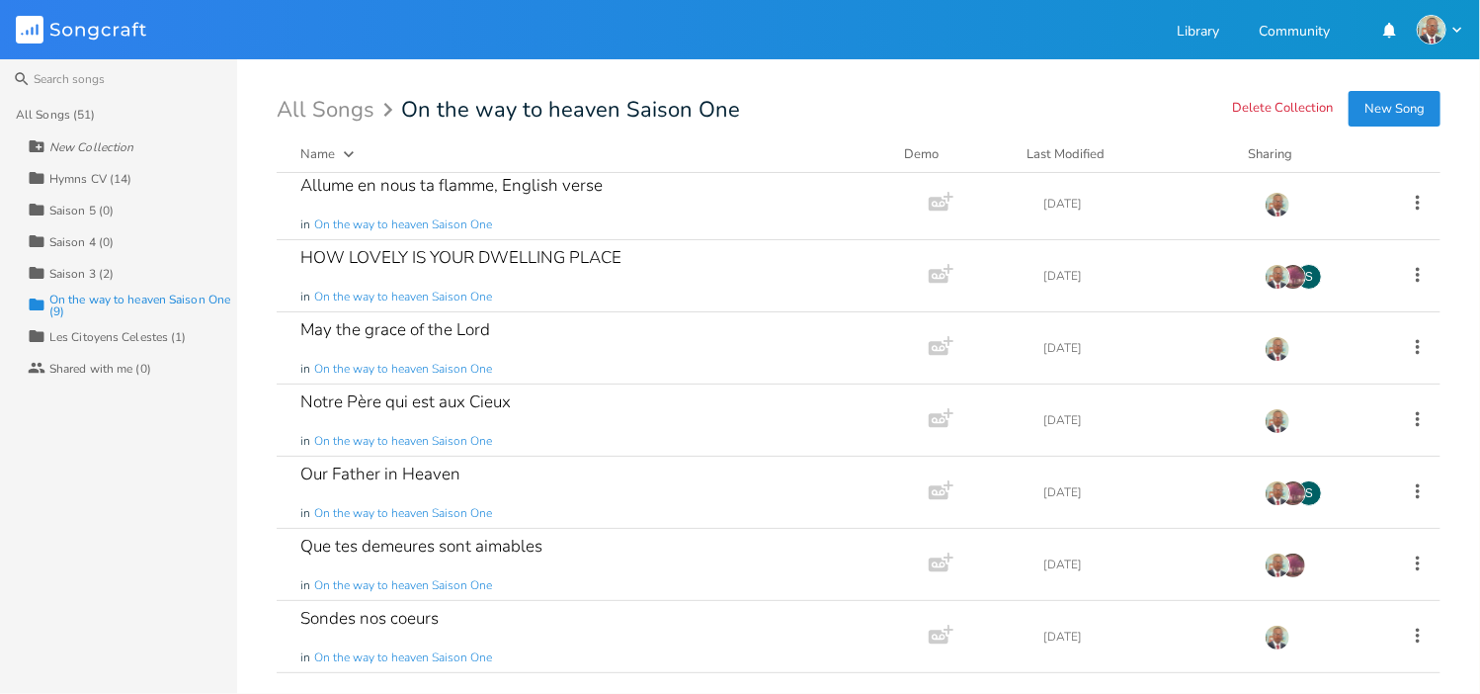
click at [87, 268] on div "Saison 3 (2)" at bounding box center [81, 274] width 64 height 12
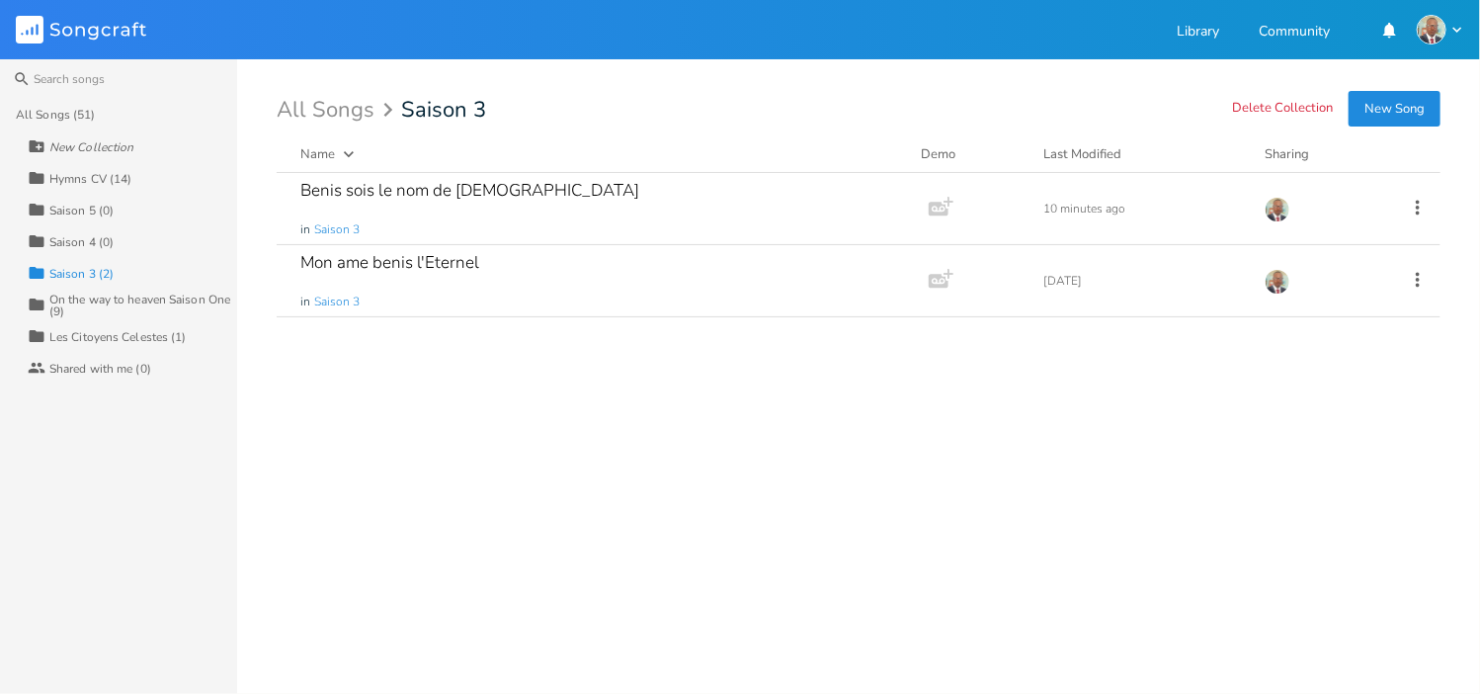
click at [148, 297] on div "On the way to heaven Saison One (9)" at bounding box center [143, 305] width 188 height 24
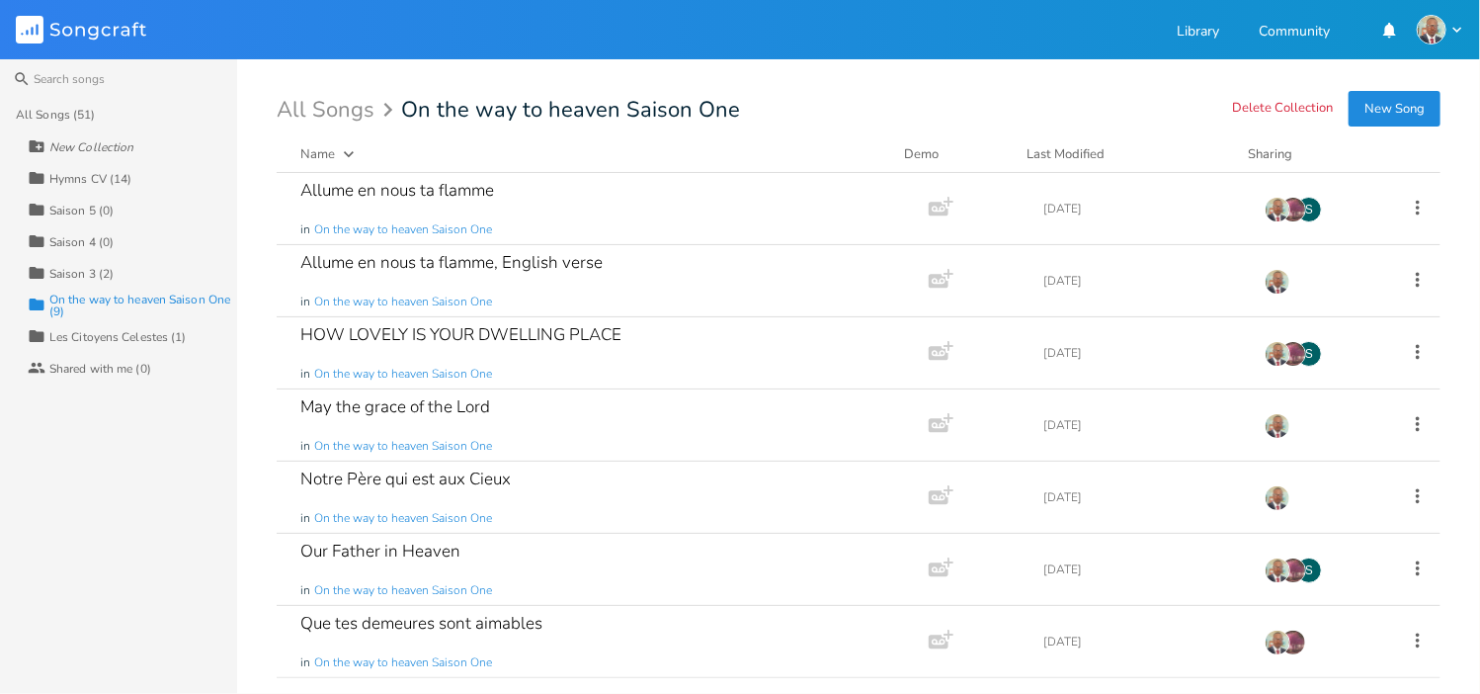
click at [109, 181] on div "Hymns CV (14)" at bounding box center [90, 179] width 82 height 12
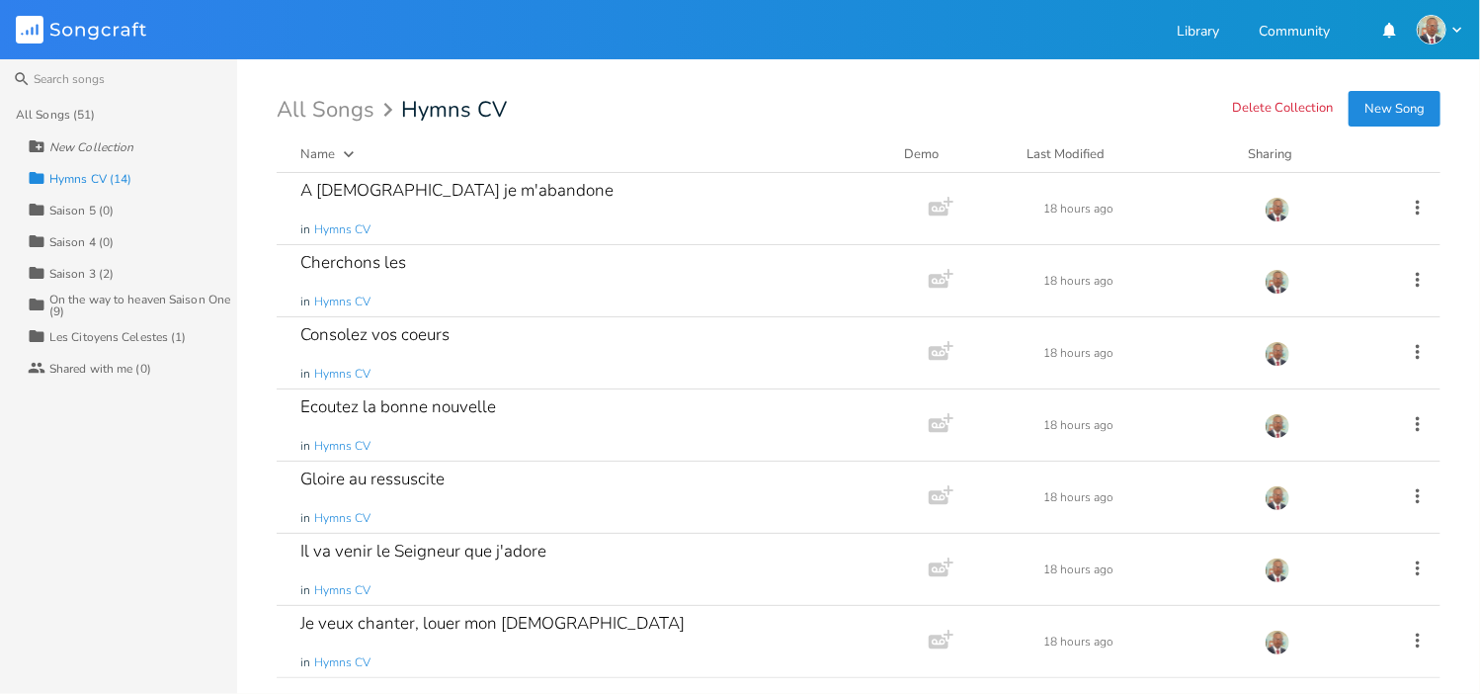
click at [99, 335] on div "Les Citoyens Celestes (1)" at bounding box center [117, 337] width 137 height 12
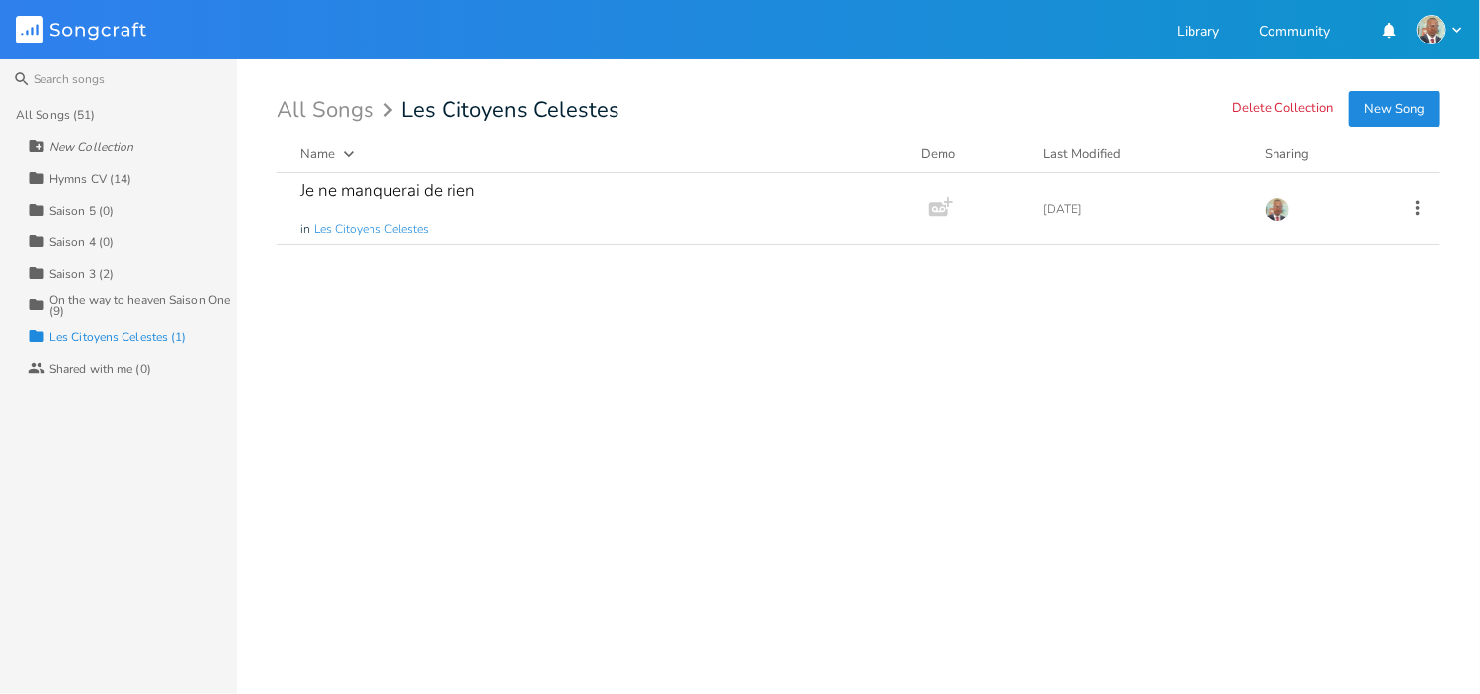
click at [104, 298] on div "On the way to heaven Saison One (9)" at bounding box center [143, 305] width 188 height 24
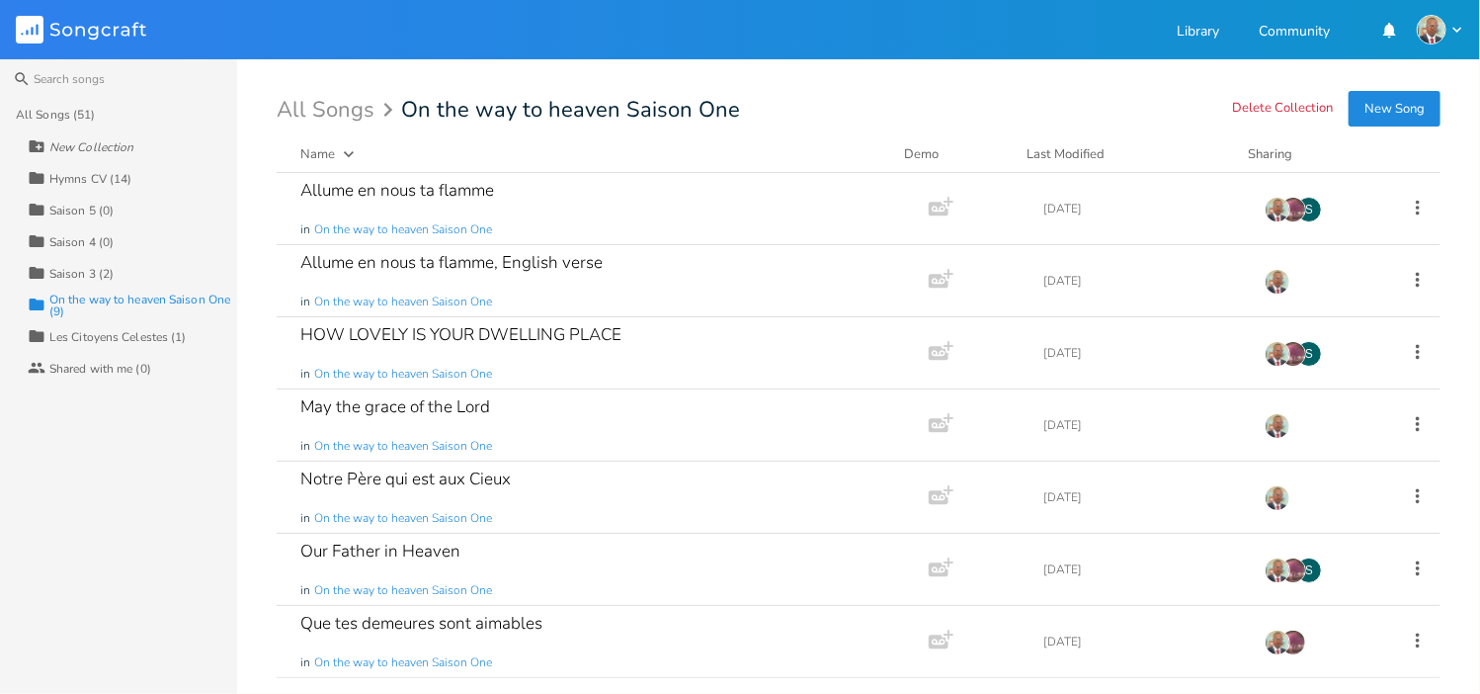
click at [80, 113] on div "All Songs (51)" at bounding box center [55, 115] width 79 height 12
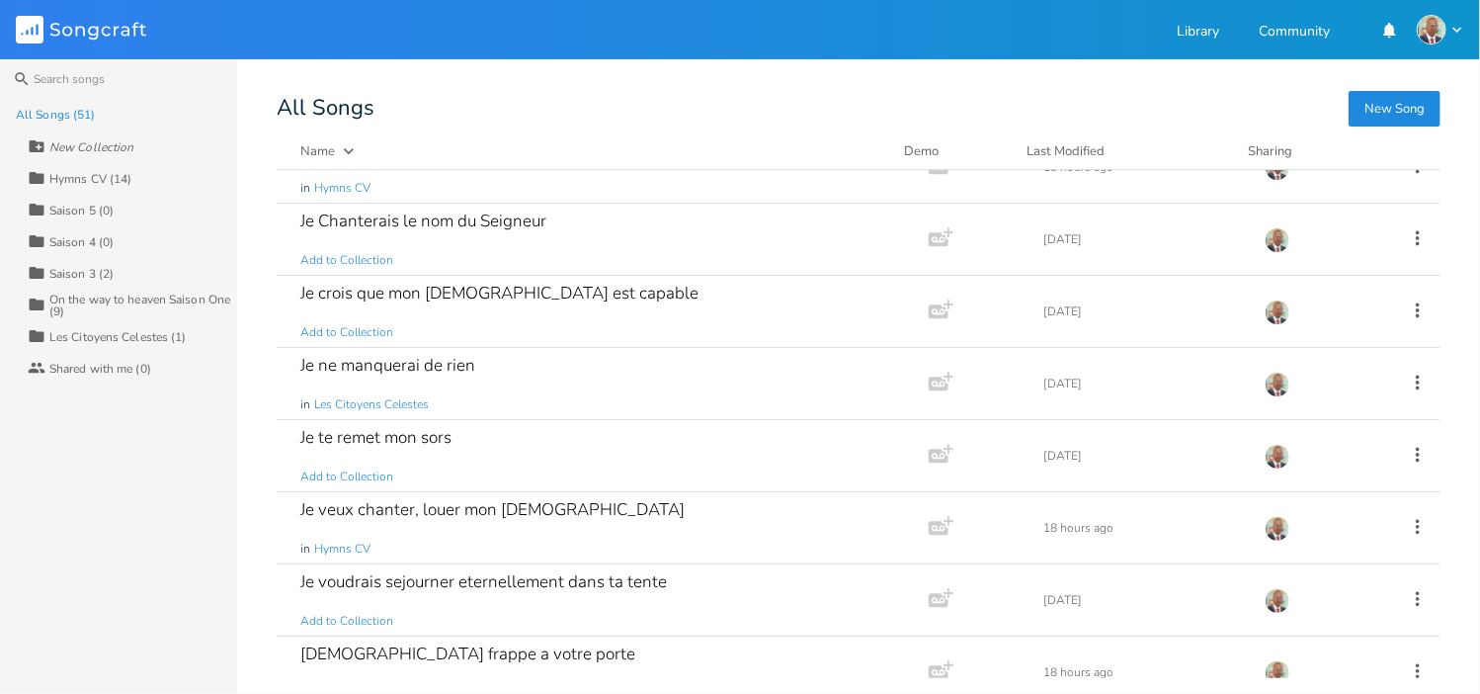
scroll to position [1360, 0]
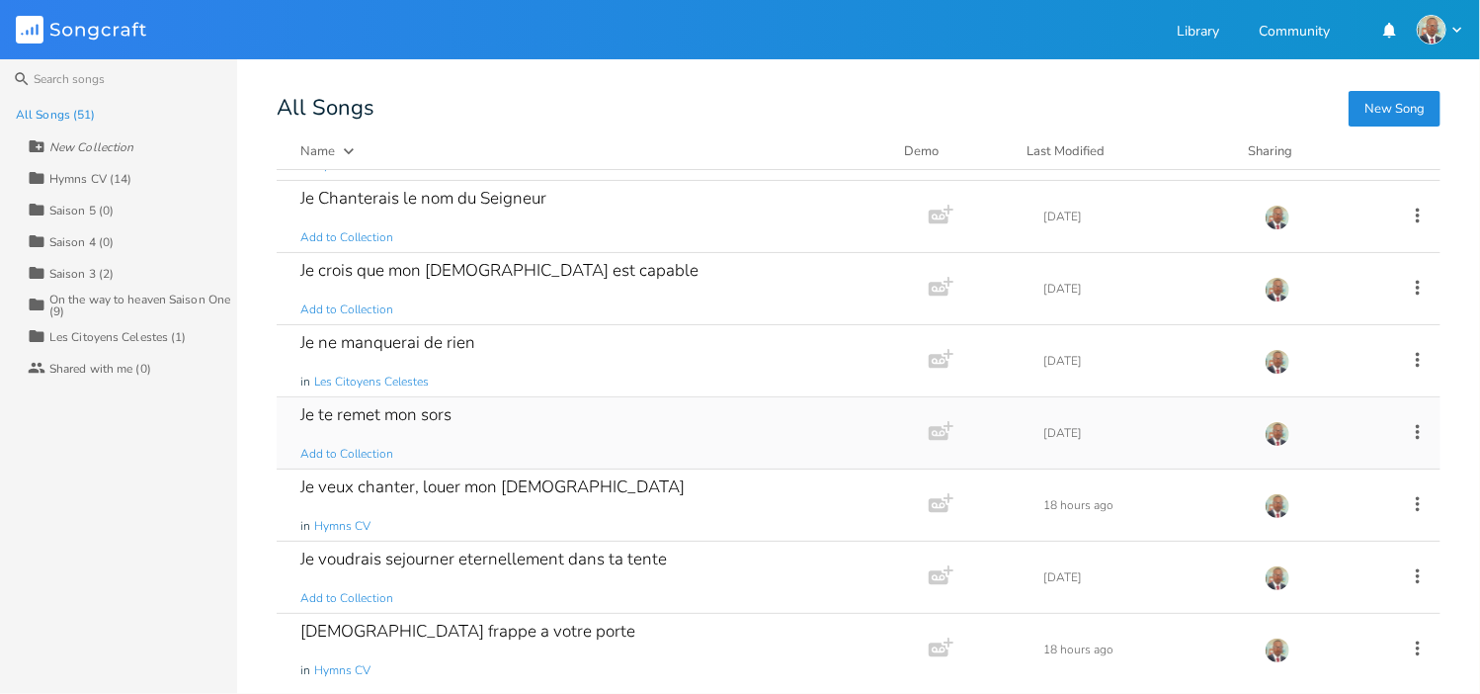
click at [432, 420] on div "Je te remet mon sors" at bounding box center [375, 414] width 151 height 17
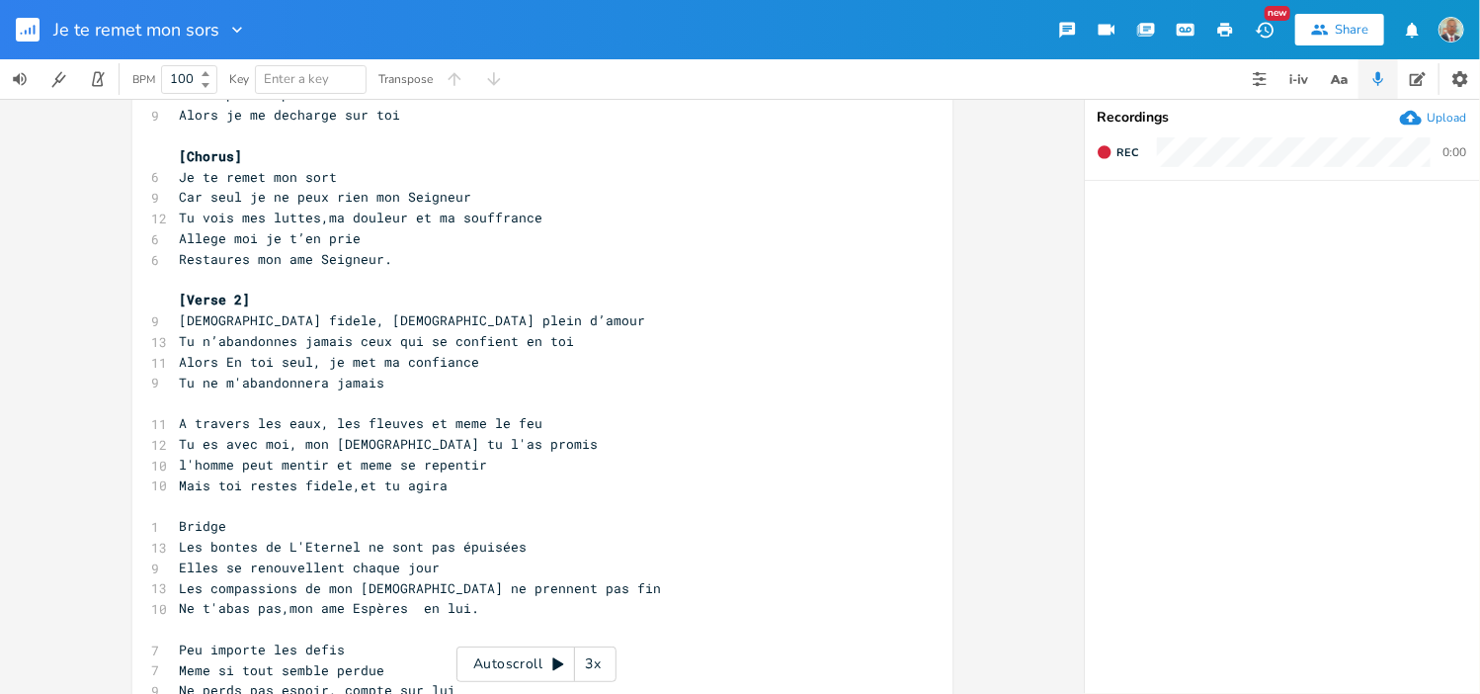
scroll to position [217, 0]
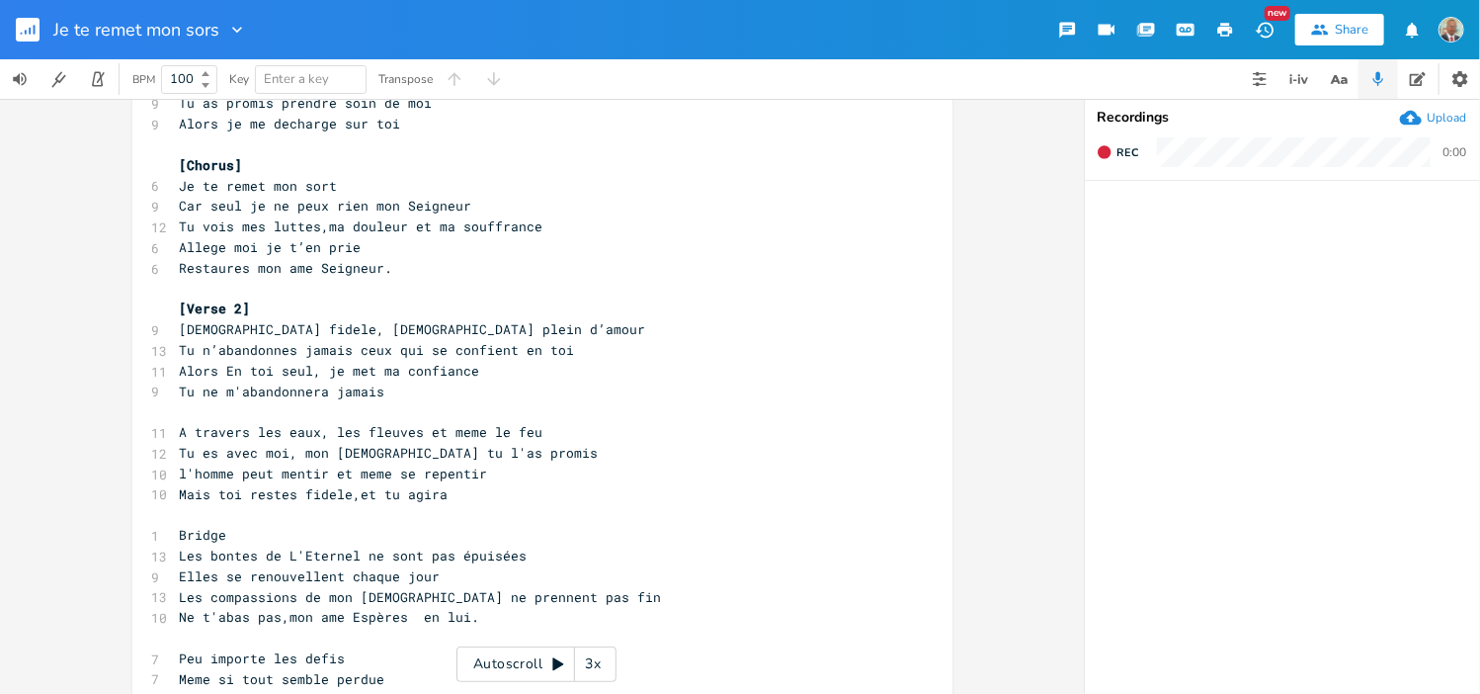
click at [32, 28] on rect "button" at bounding box center [28, 30] width 24 height 24
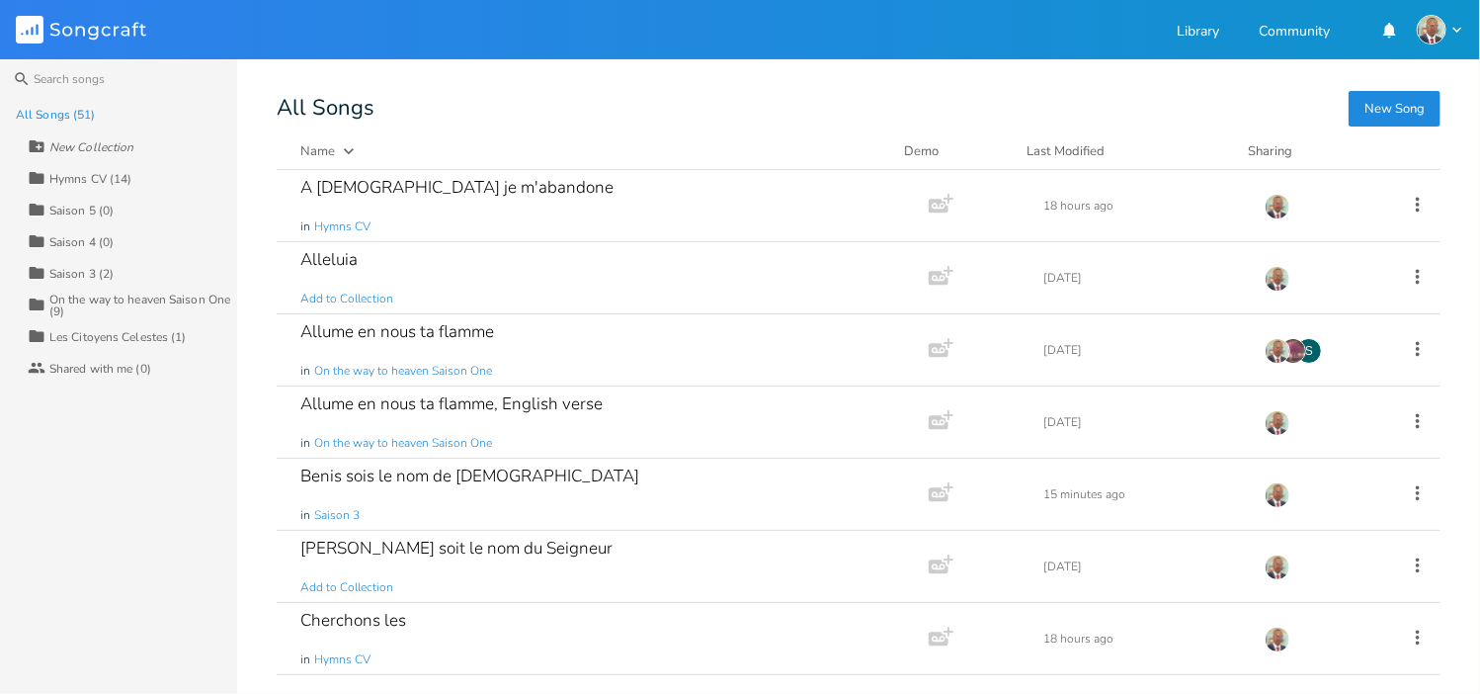
click at [68, 112] on div "All Songs (51)" at bounding box center [55, 115] width 79 height 12
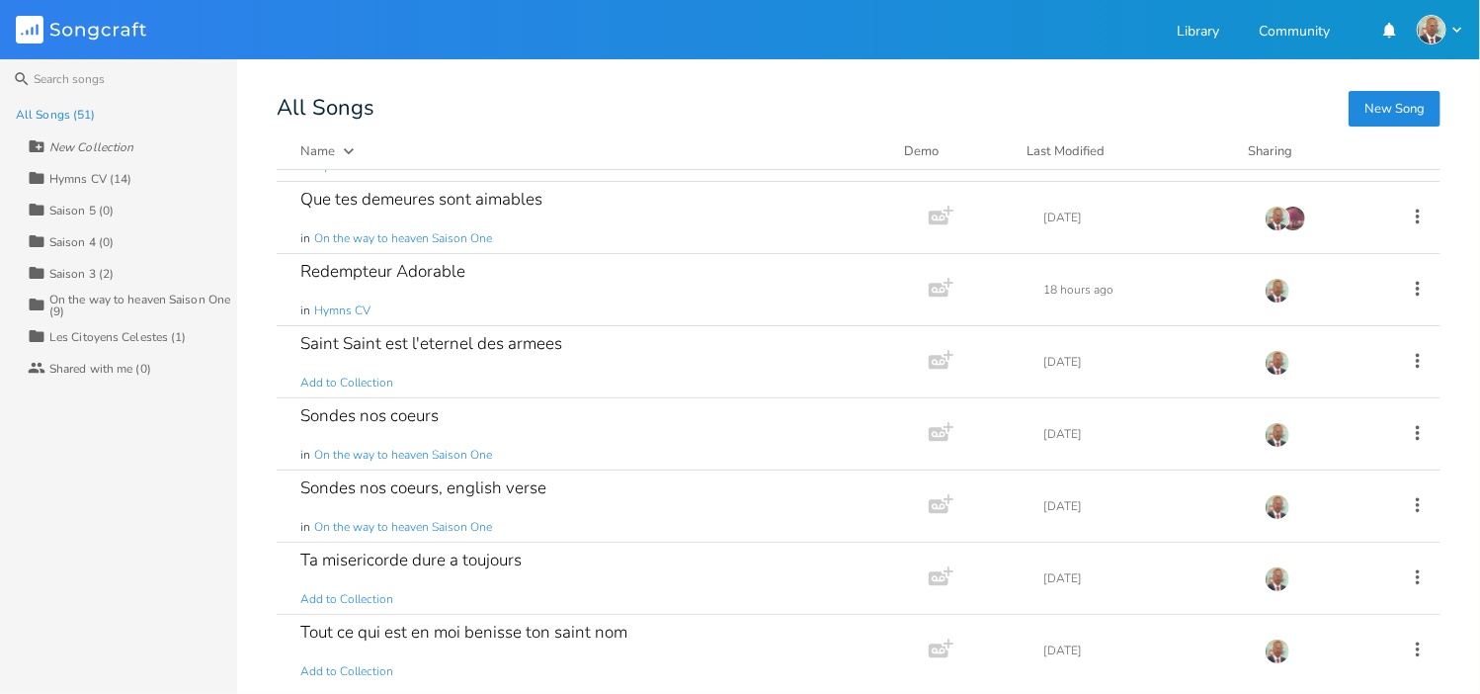
scroll to position [3161, 0]
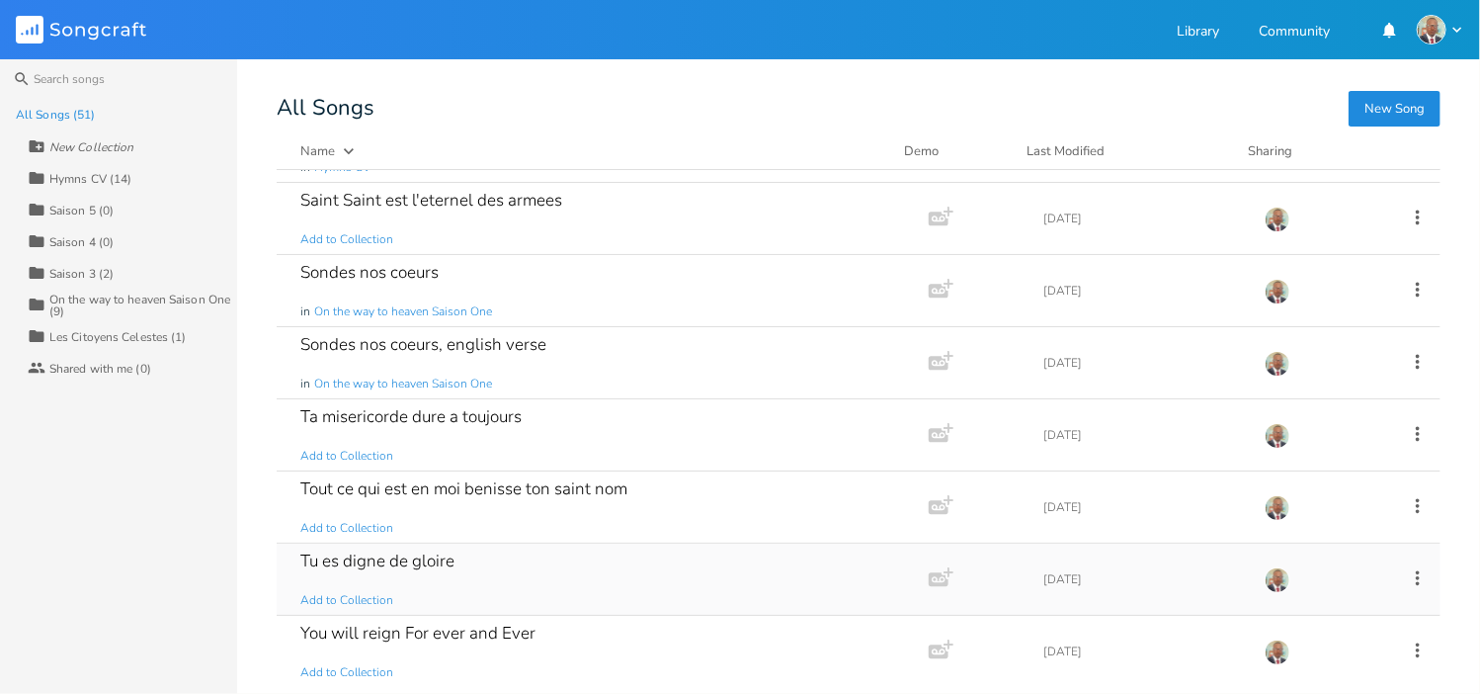
click at [457, 570] on div "Tu es digne de gloire Add to Collection" at bounding box center [598, 578] width 597 height 71
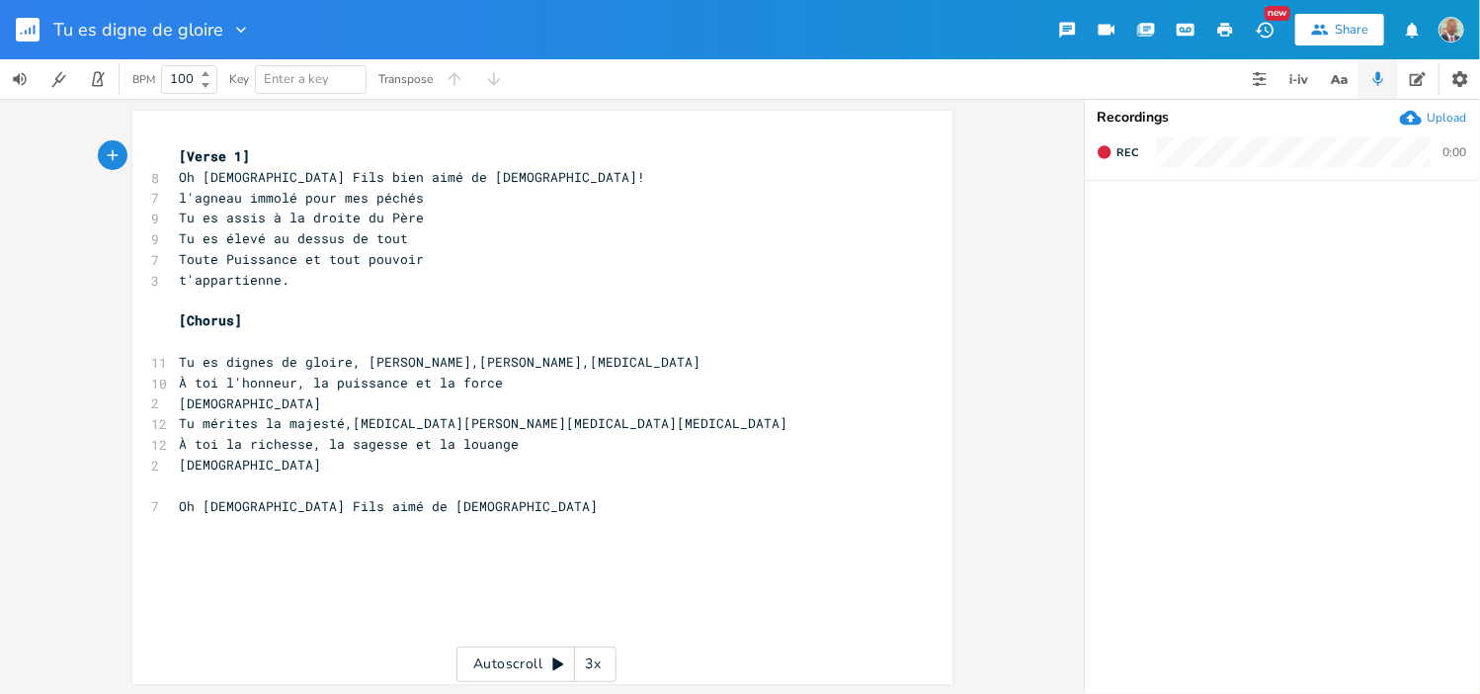
click at [28, 26] on rect "button" at bounding box center [28, 30] width 24 height 24
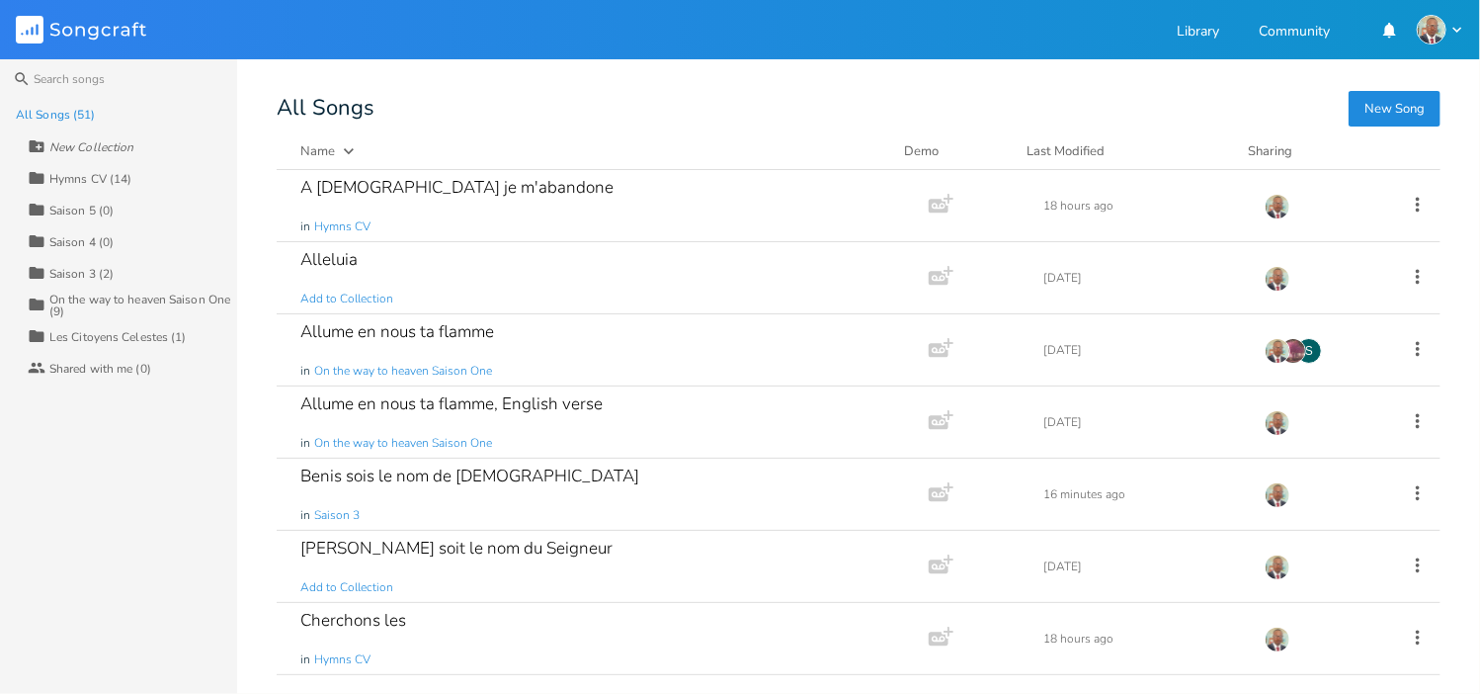
click at [79, 183] on div "Hymns CV (14)" at bounding box center [90, 179] width 82 height 12
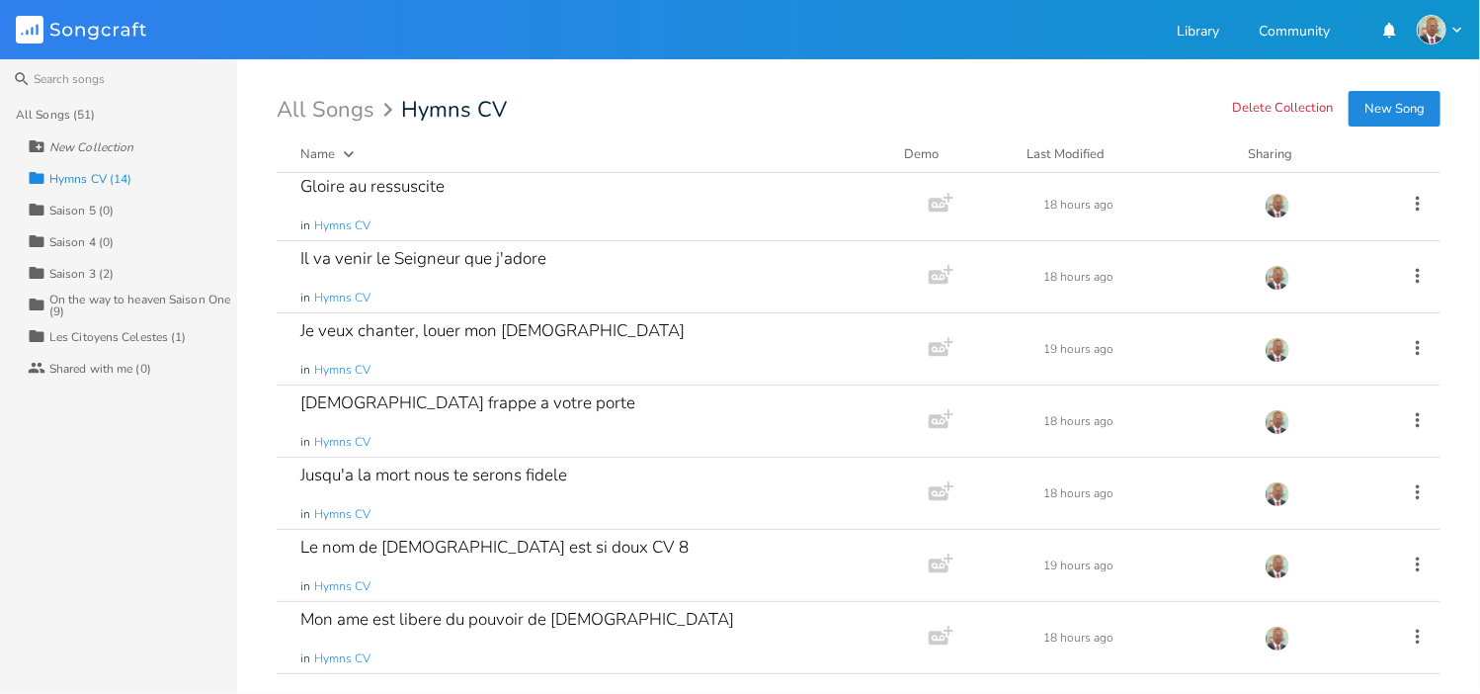
scroll to position [502, 0]
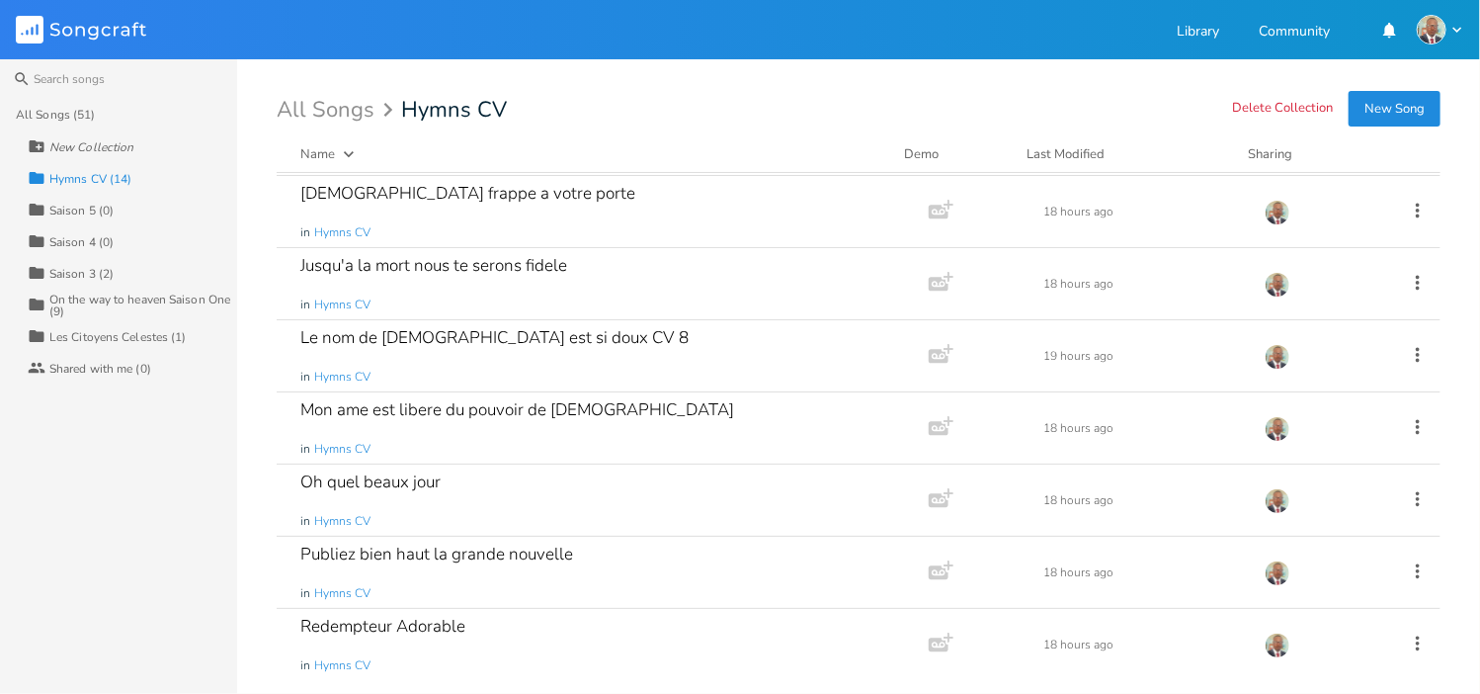
click at [83, 114] on div "All Songs (51)" at bounding box center [55, 115] width 79 height 12
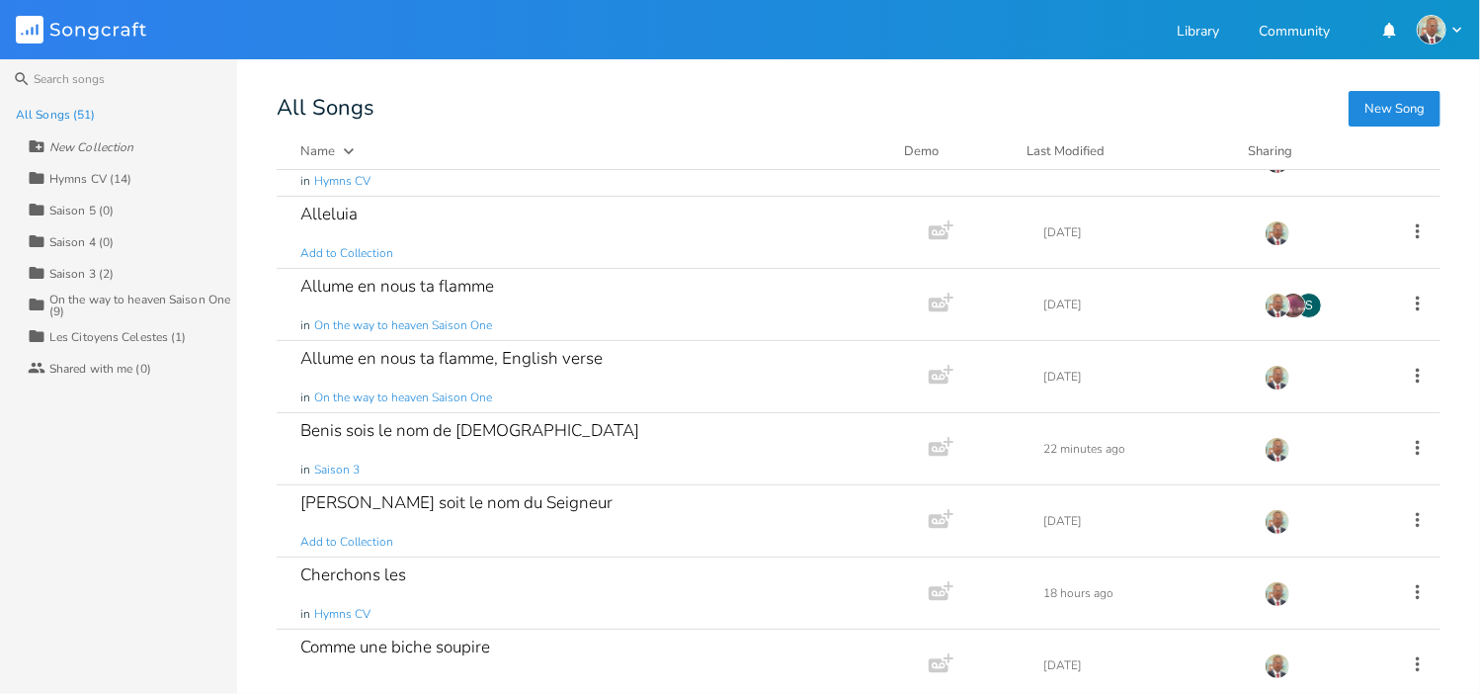
scroll to position [0, 0]
